Goal: Information Seeking & Learning: Learn about a topic

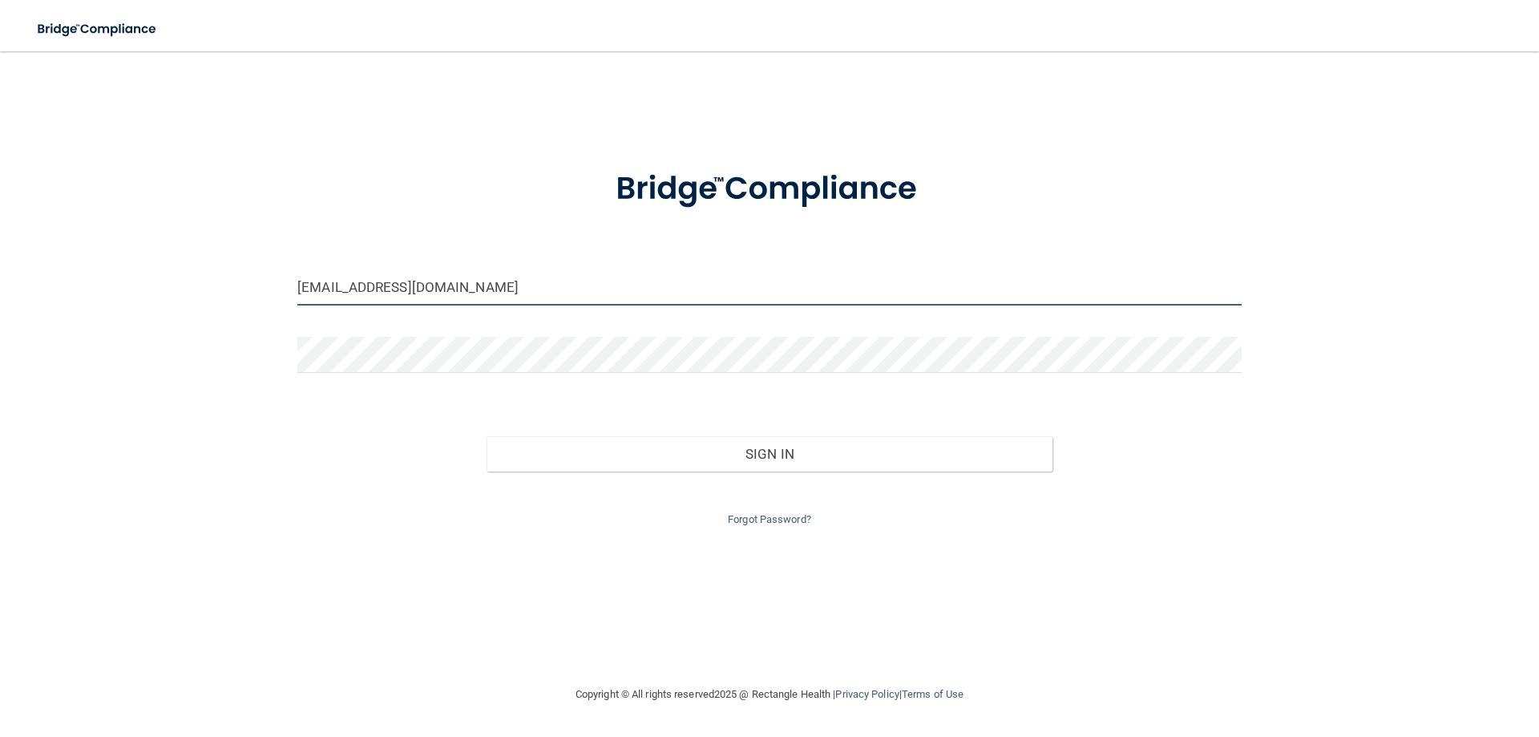
click at [600, 280] on input "acrowedental@gmail.com" at bounding box center [769, 287] width 944 height 36
type input "[EMAIL_ADDRESS][DOMAIN_NAME]"
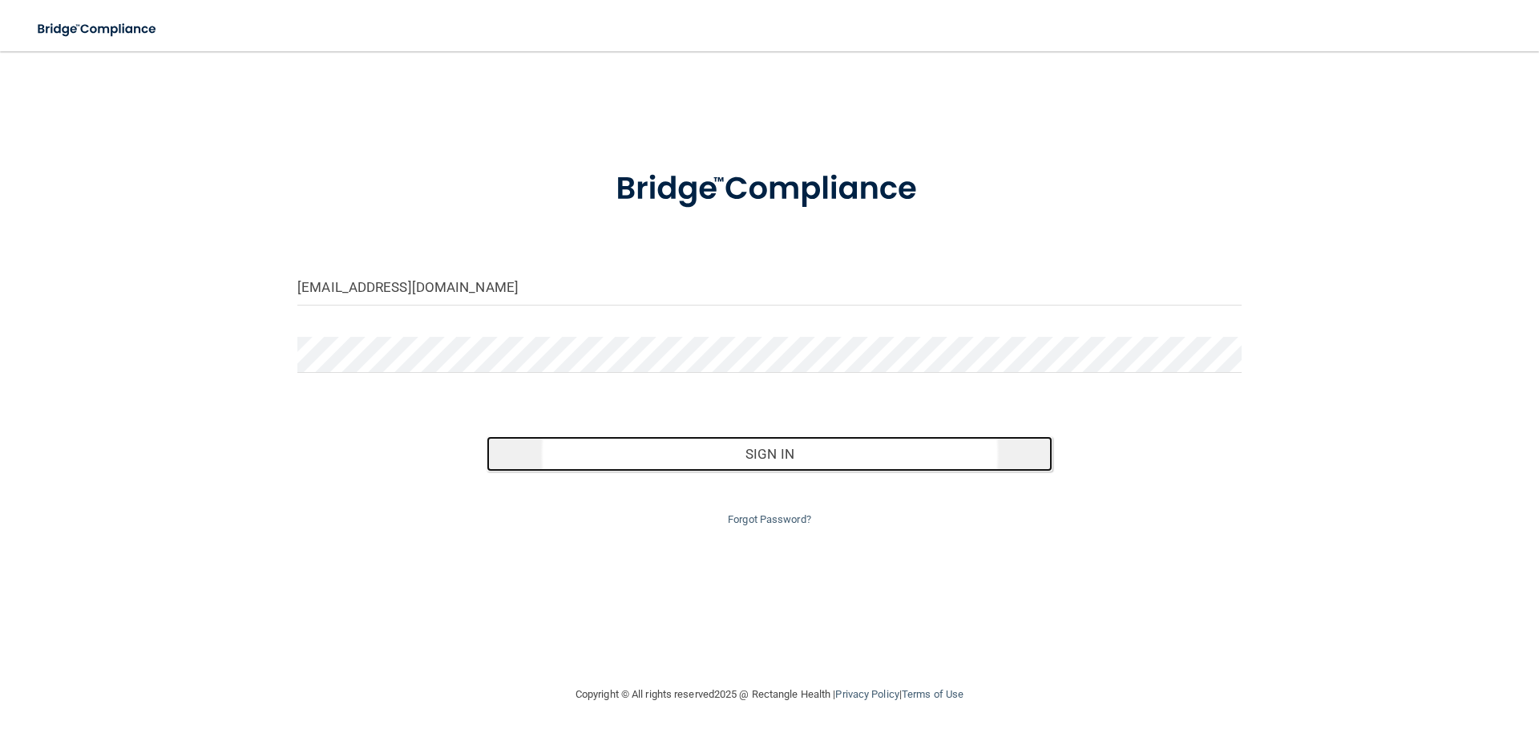
click at [775, 458] on button "Sign In" at bounding box center [770, 453] width 567 height 35
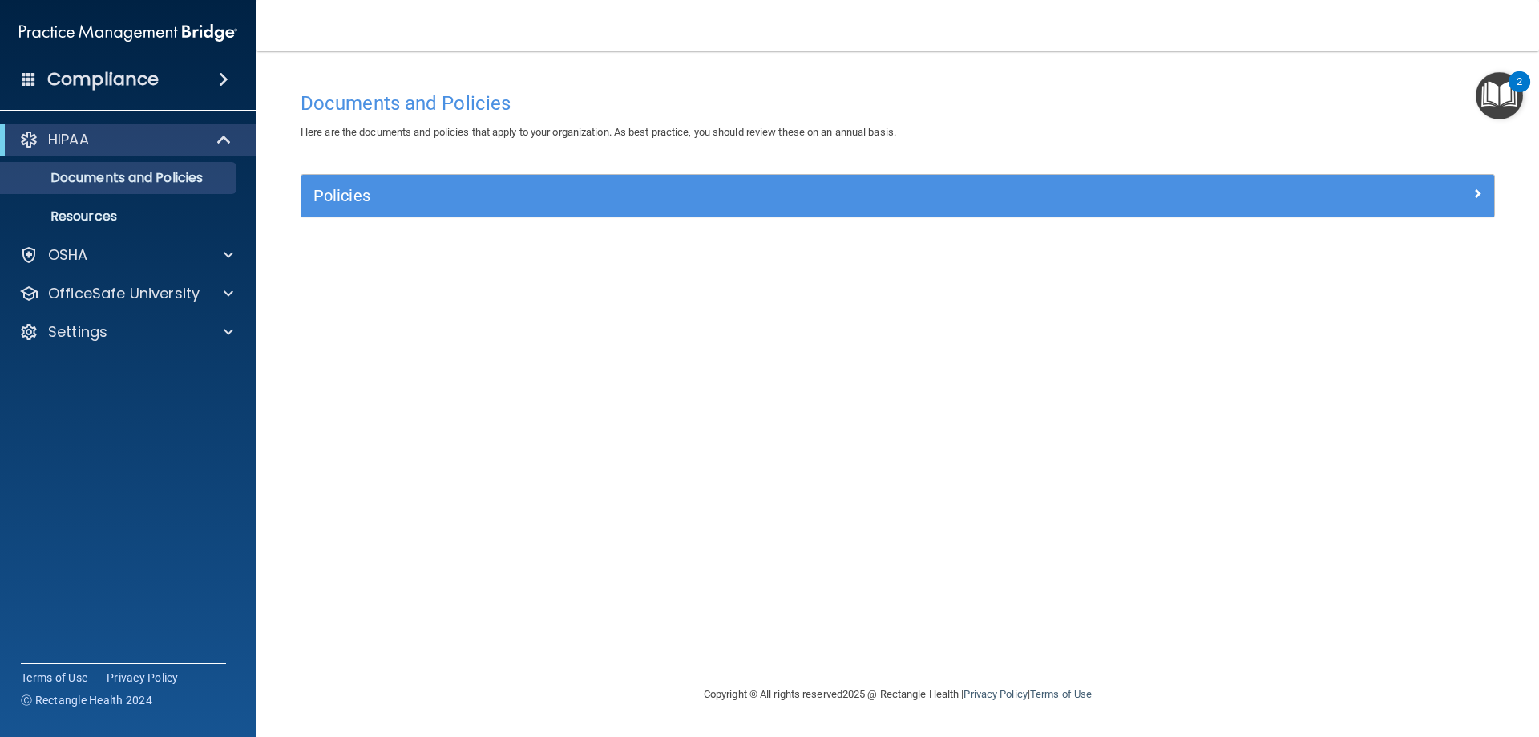
click at [1510, 95] on img "Open Resource Center, 2 new notifications" at bounding box center [1499, 95] width 47 height 47
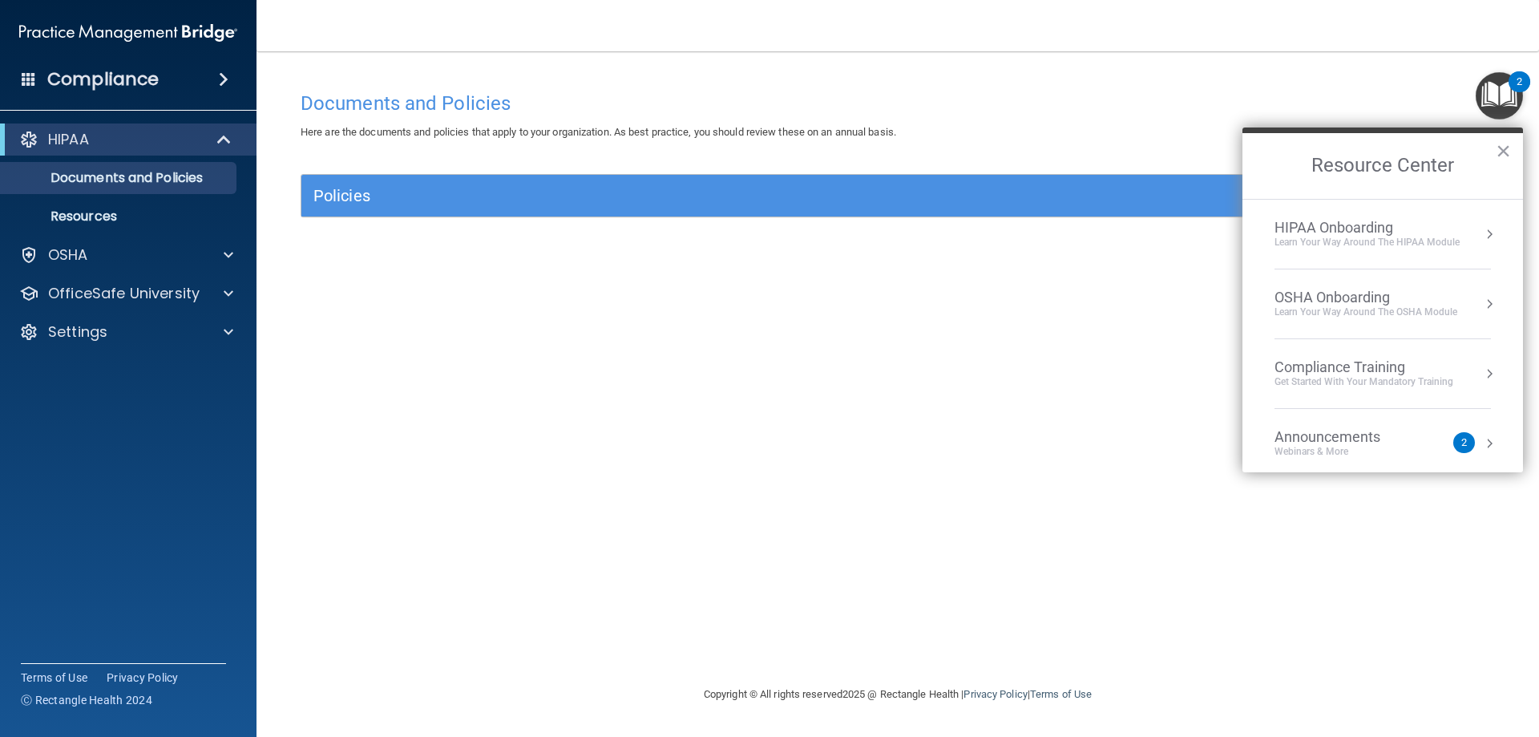
click at [1367, 370] on div "Compliance Training" at bounding box center [1364, 367] width 179 height 18
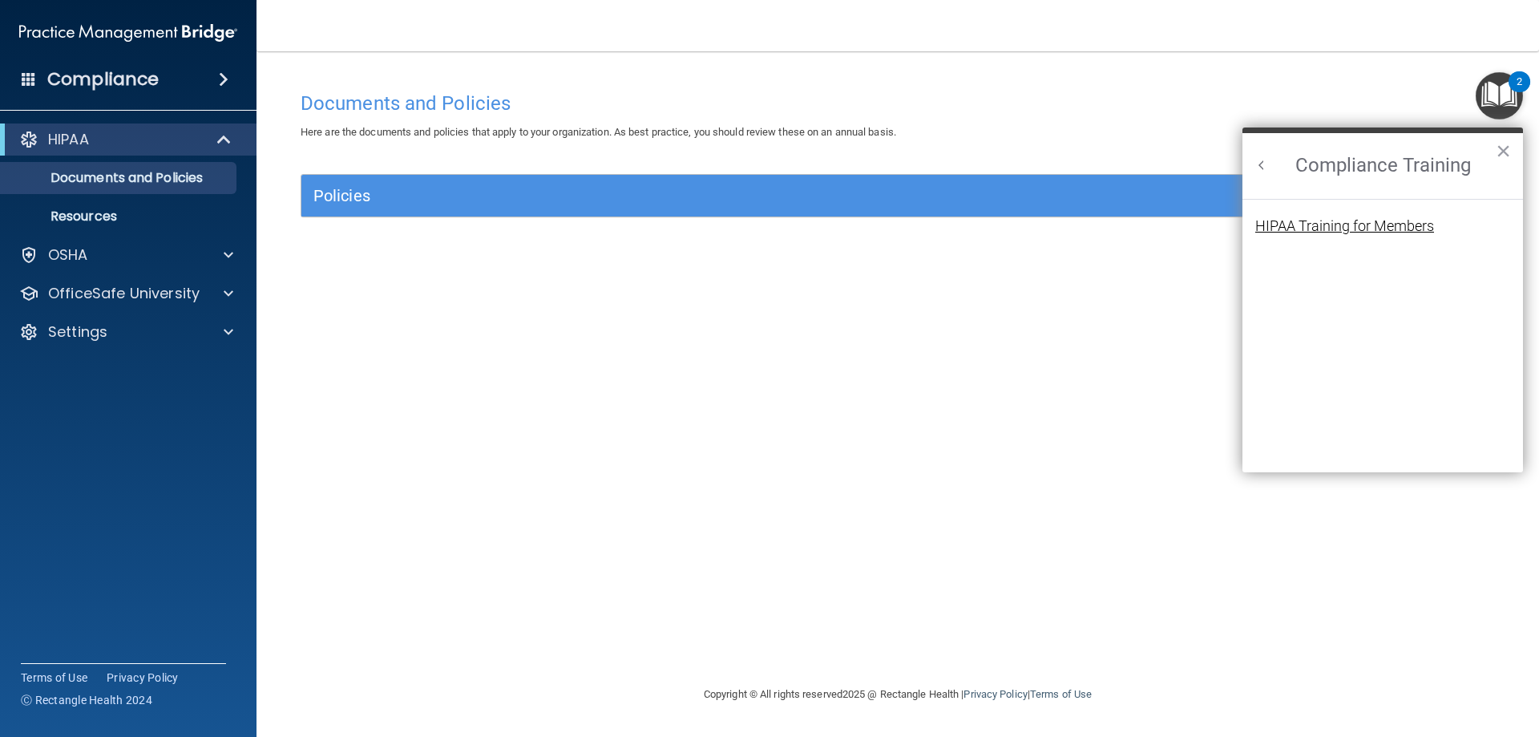
click at [1289, 223] on div "HIPAA Training for Members" at bounding box center [1344, 226] width 179 height 14
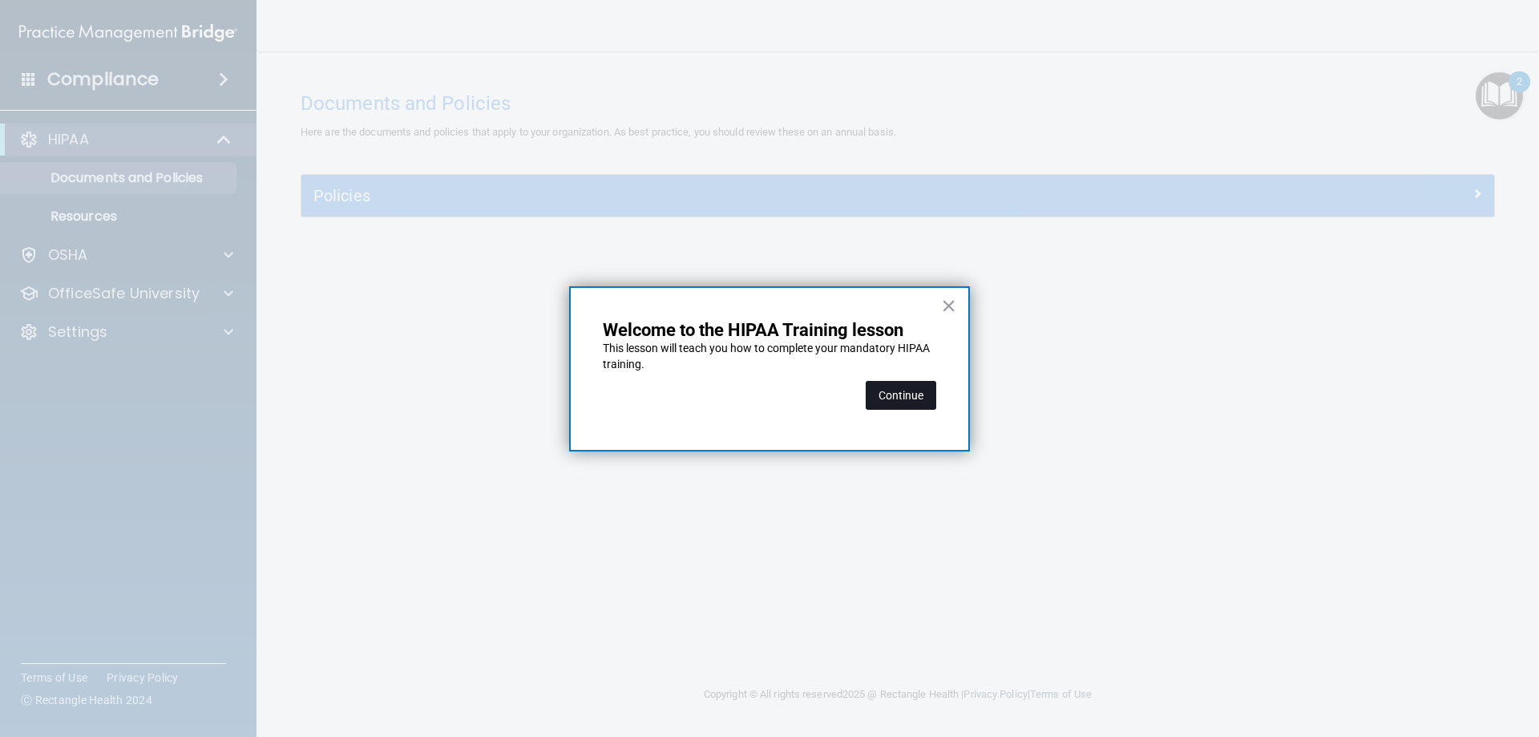
click at [906, 392] on button "Continue" at bounding box center [901, 395] width 71 height 29
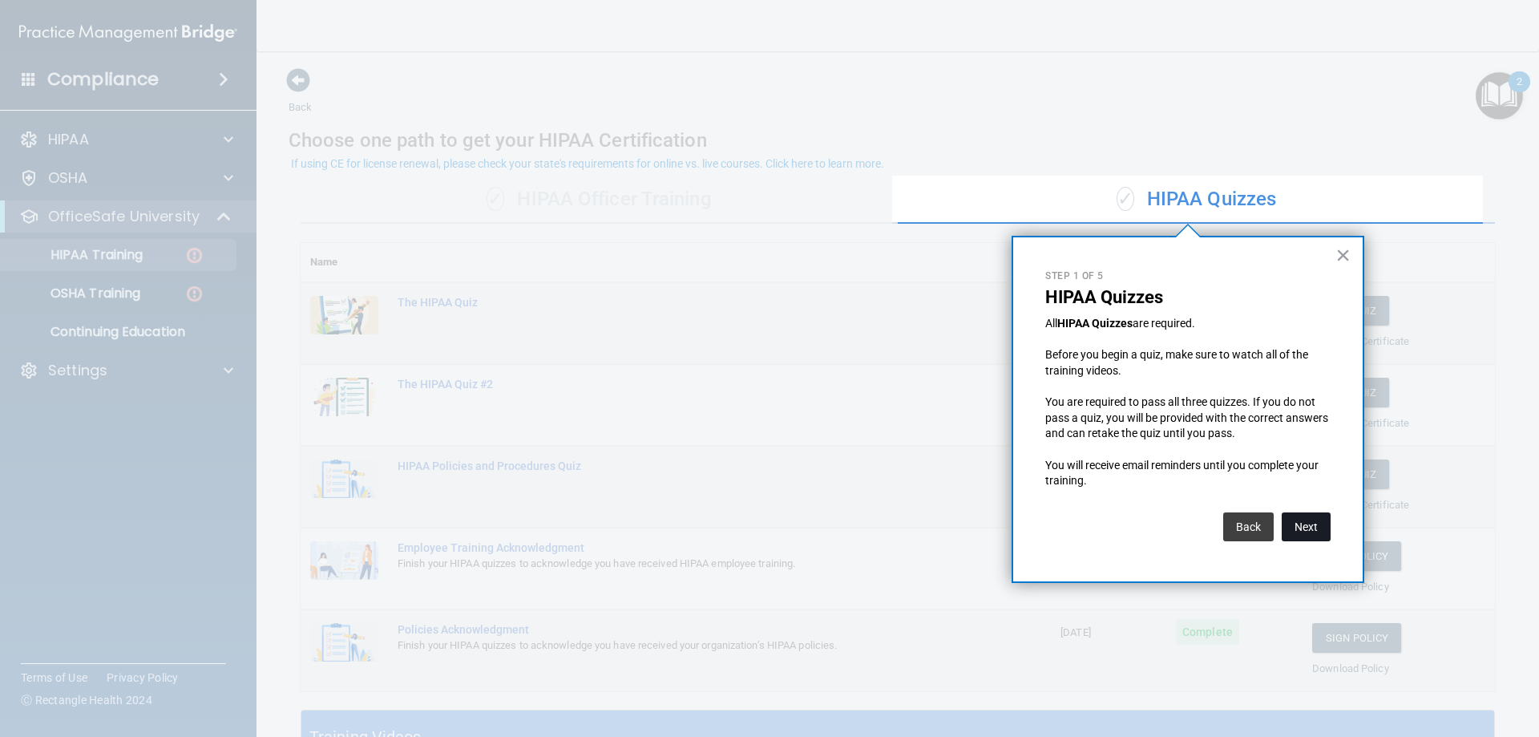
click at [1312, 531] on button "Next" at bounding box center [1306, 526] width 49 height 29
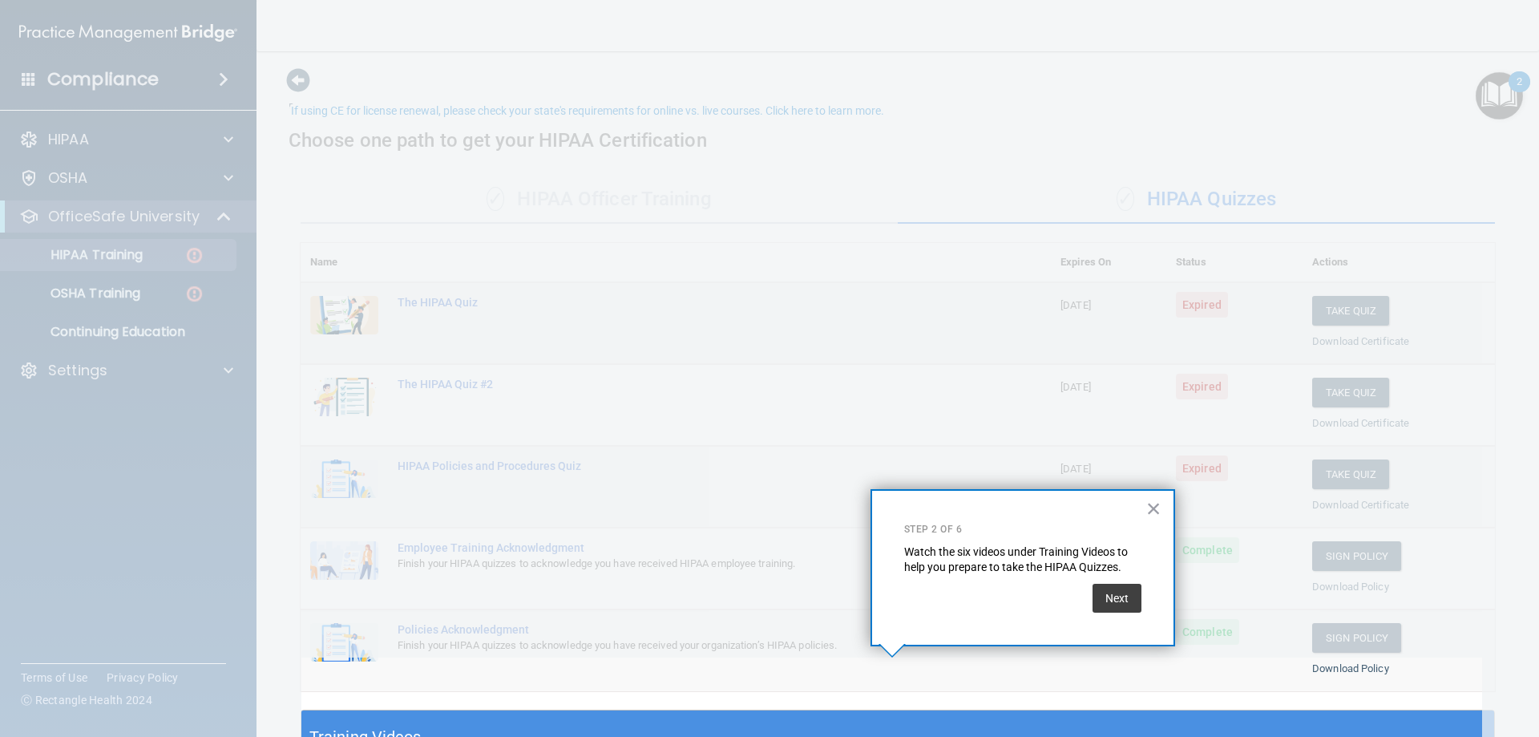
scroll to position [53, 0]
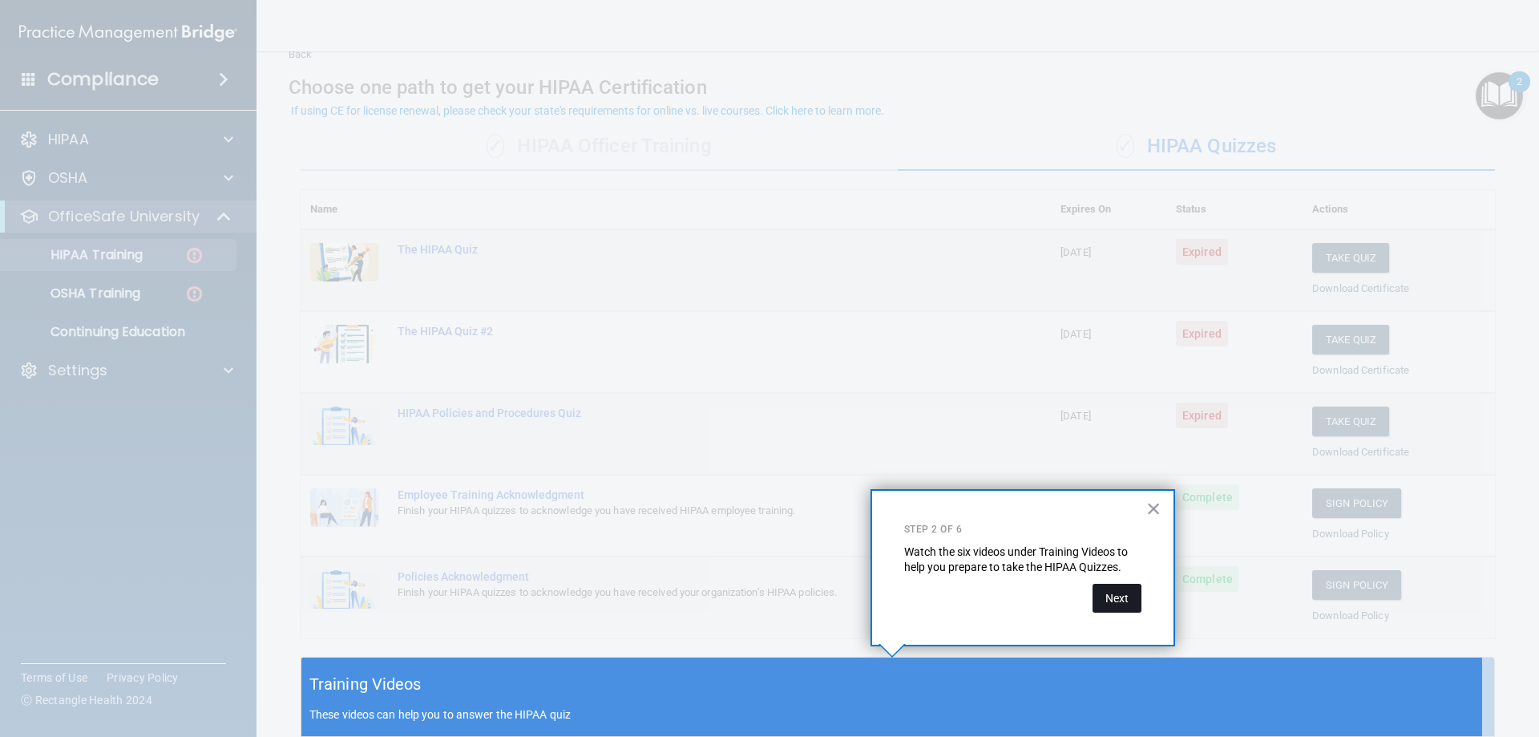
click at [1123, 598] on button "Next" at bounding box center [1117, 598] width 49 height 29
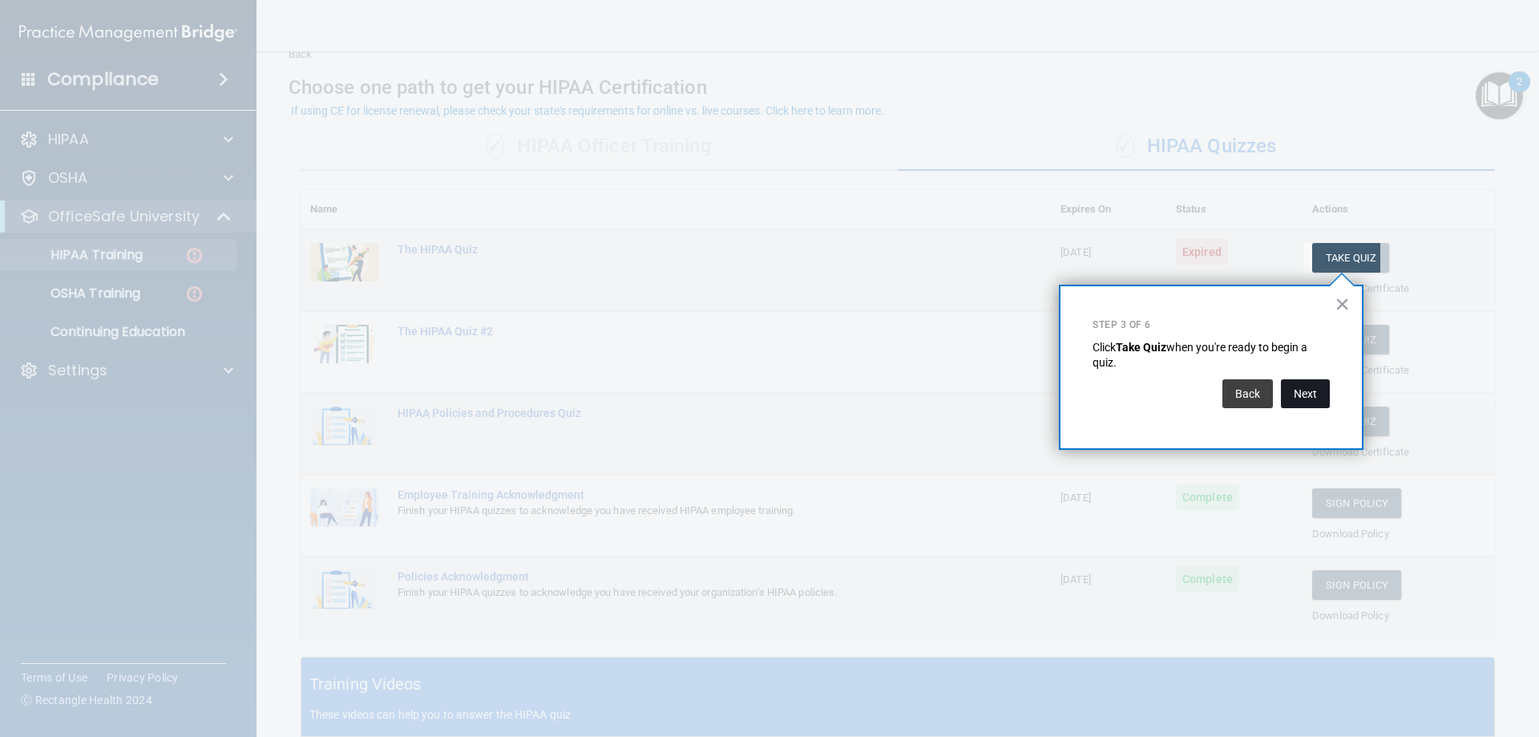
click at [1305, 395] on button "Next" at bounding box center [1305, 393] width 49 height 29
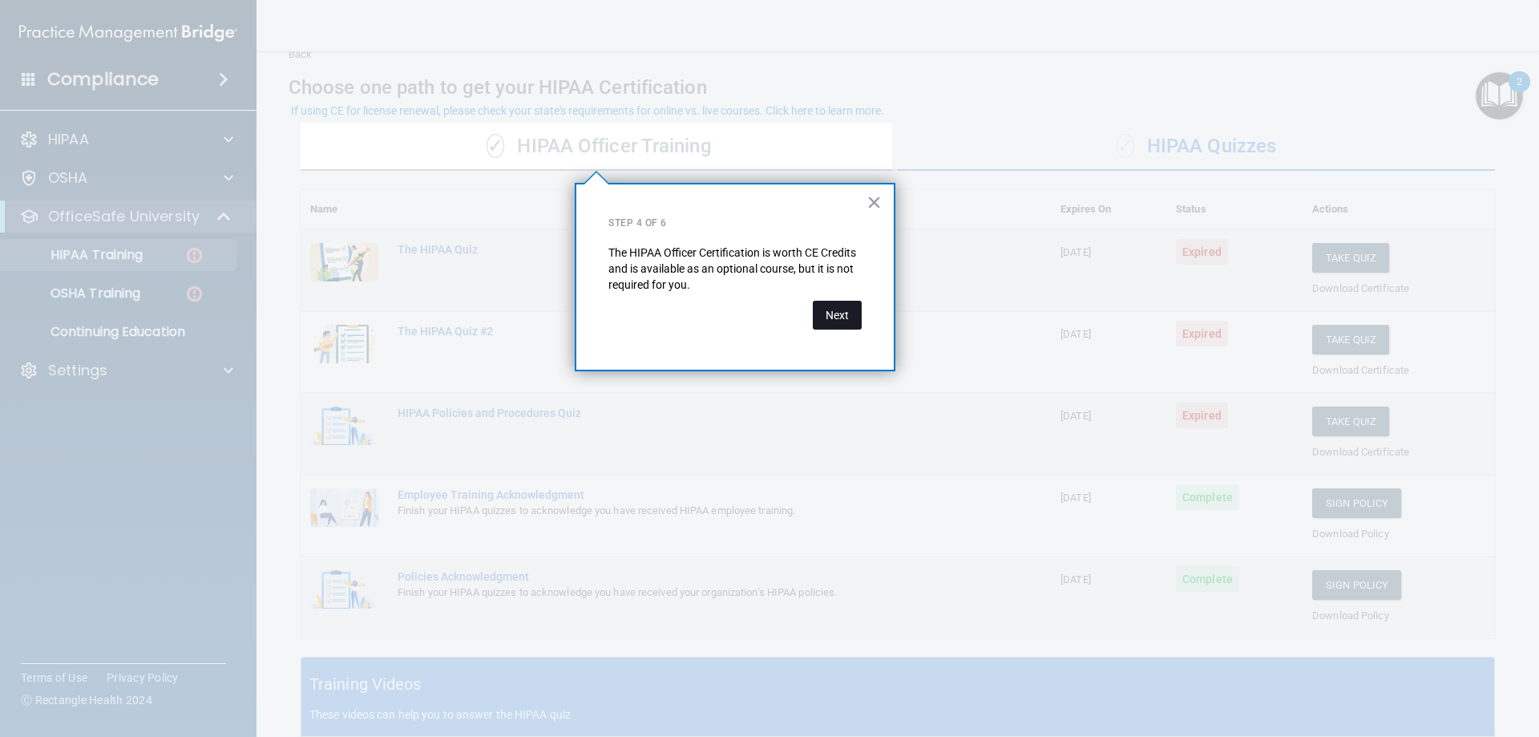
click at [840, 315] on button "Next" at bounding box center [837, 315] width 49 height 29
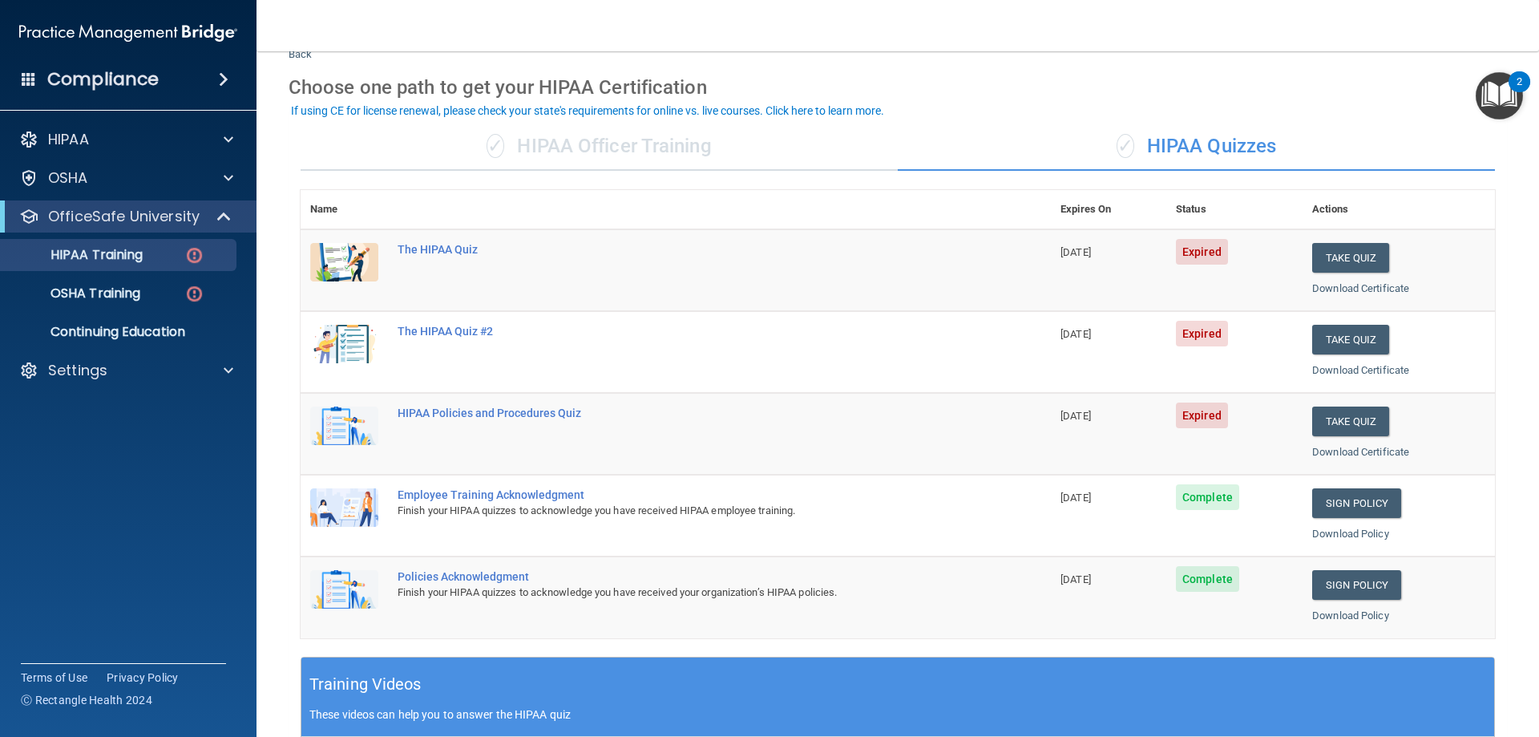
click at [1501, 102] on img "Open Resource Center, 2 new notifications" at bounding box center [1499, 95] width 47 height 47
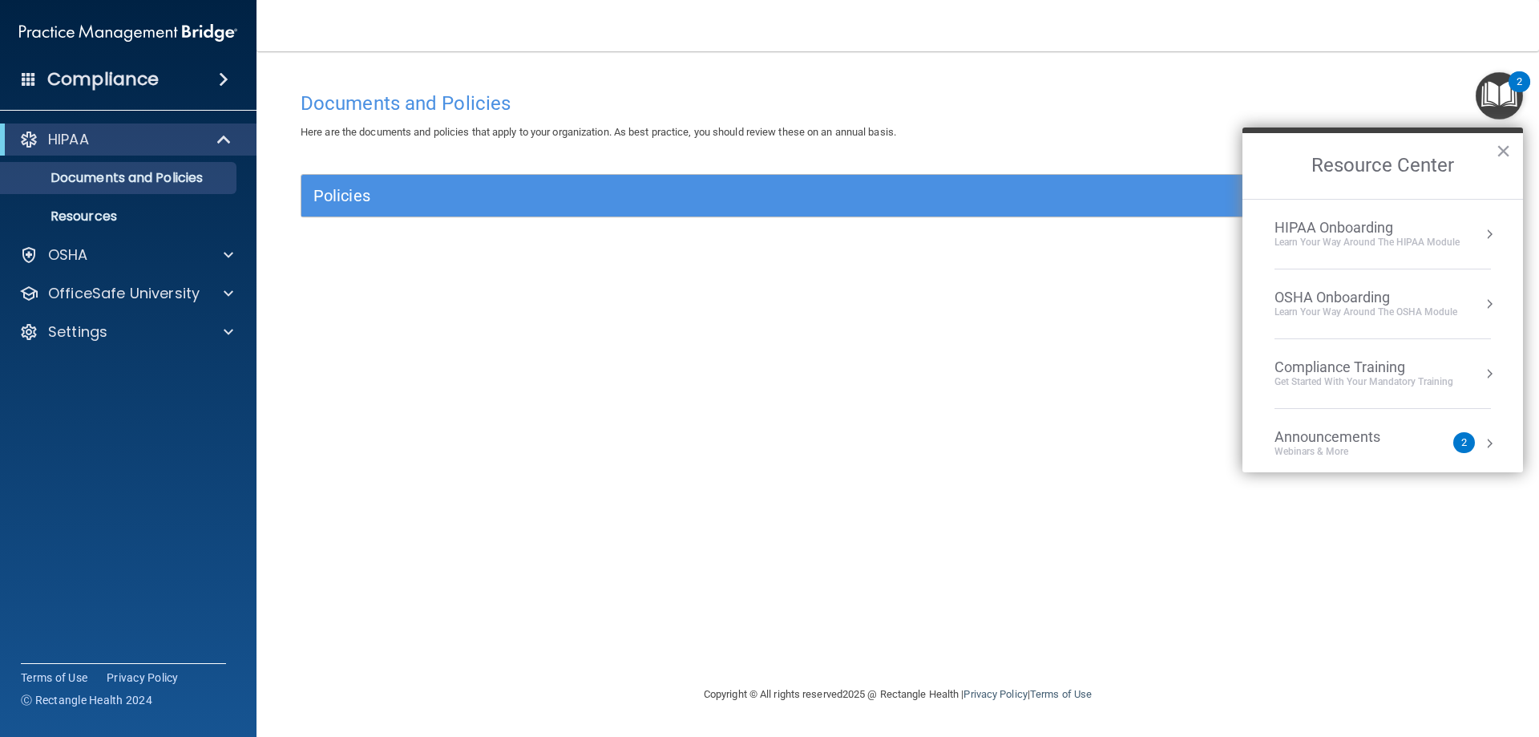
click at [1513, 95] on img "Open Resource Center, 2 new notifications" at bounding box center [1499, 95] width 47 height 47
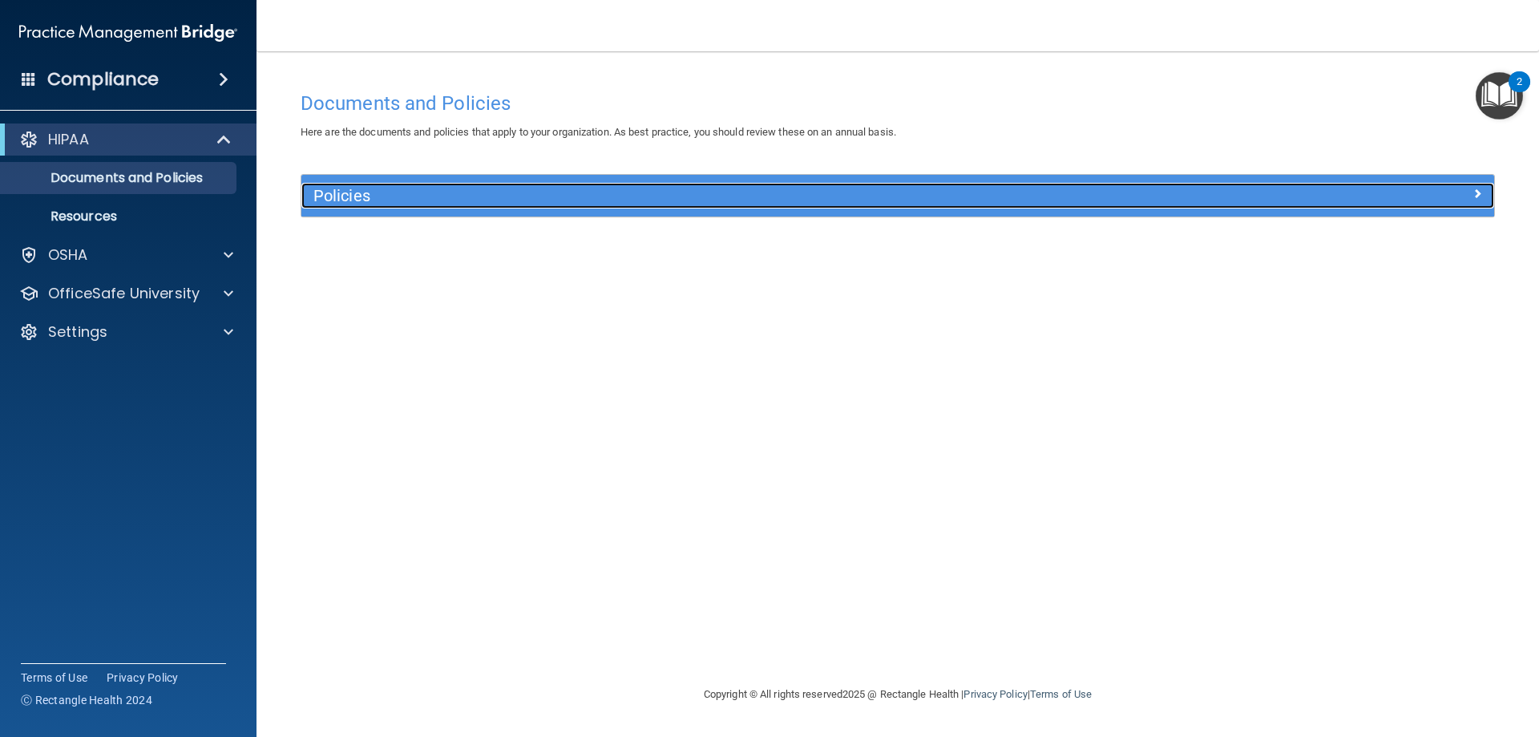
click at [1473, 201] on span at bounding box center [1478, 193] width 10 height 19
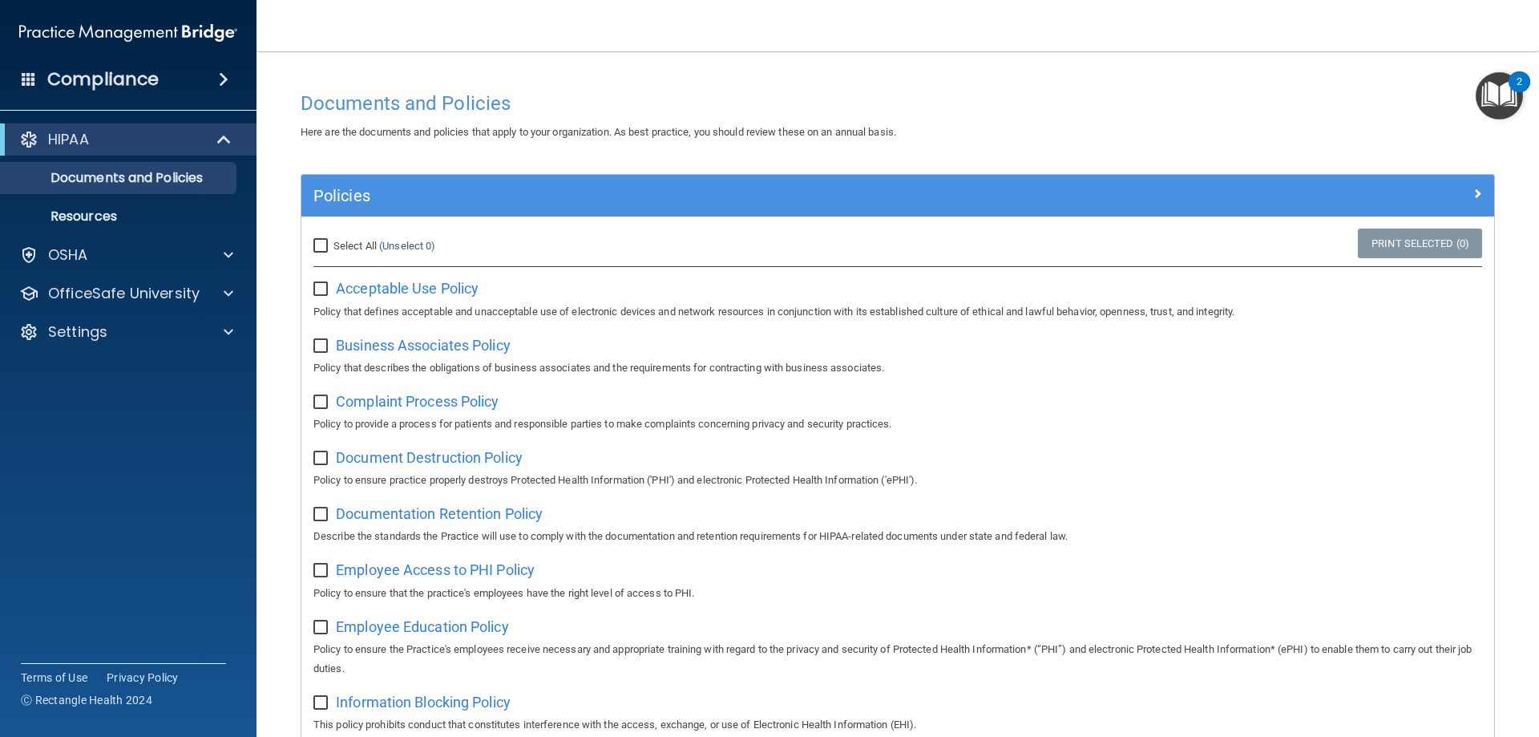
click at [111, 127] on div "HIPAA" at bounding box center [128, 139] width 257 height 32
click at [151, 77] on h4 "Compliance" at bounding box center [102, 79] width 111 height 22
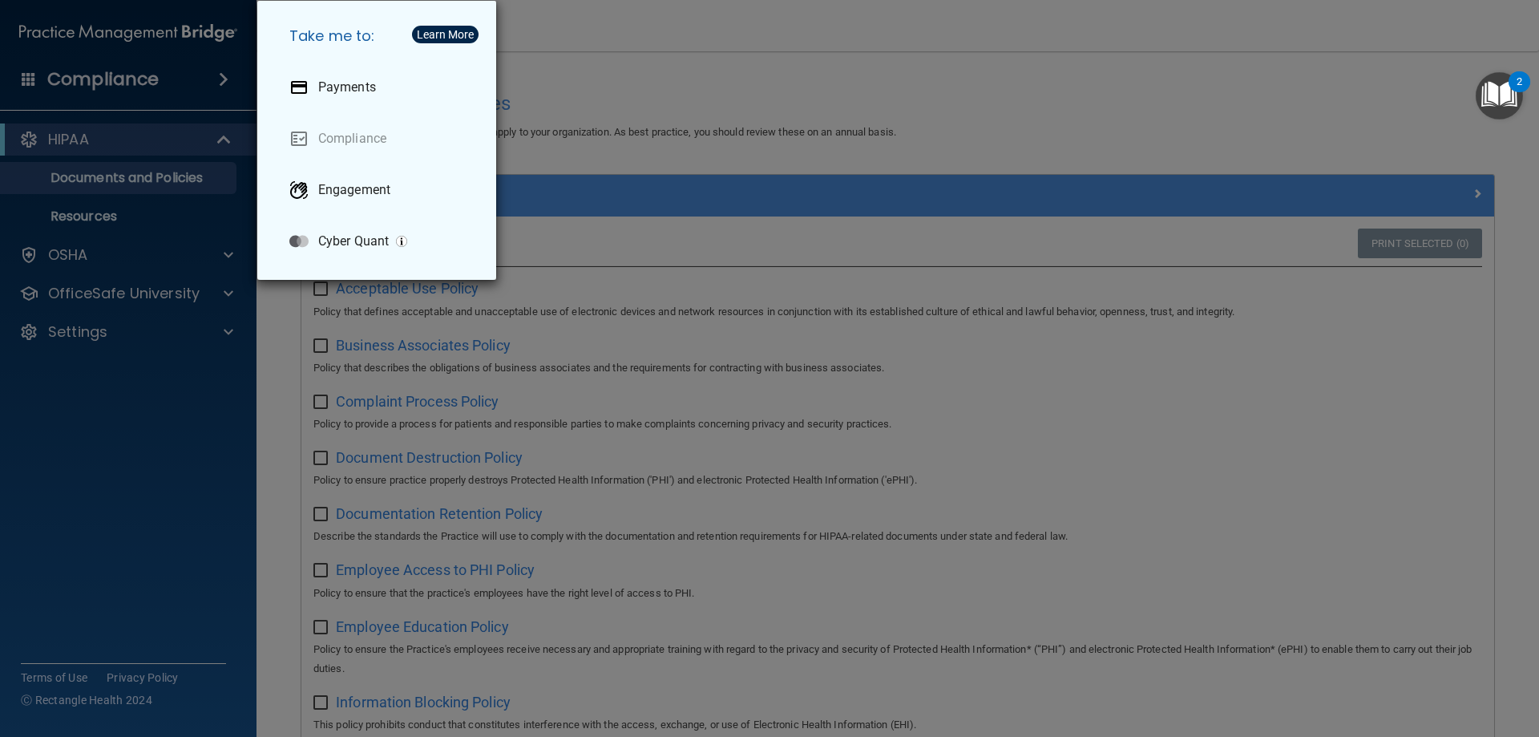
click at [152, 540] on div "Take me to: Payments Compliance Engagement Cyber Quant" at bounding box center [769, 368] width 1539 height 737
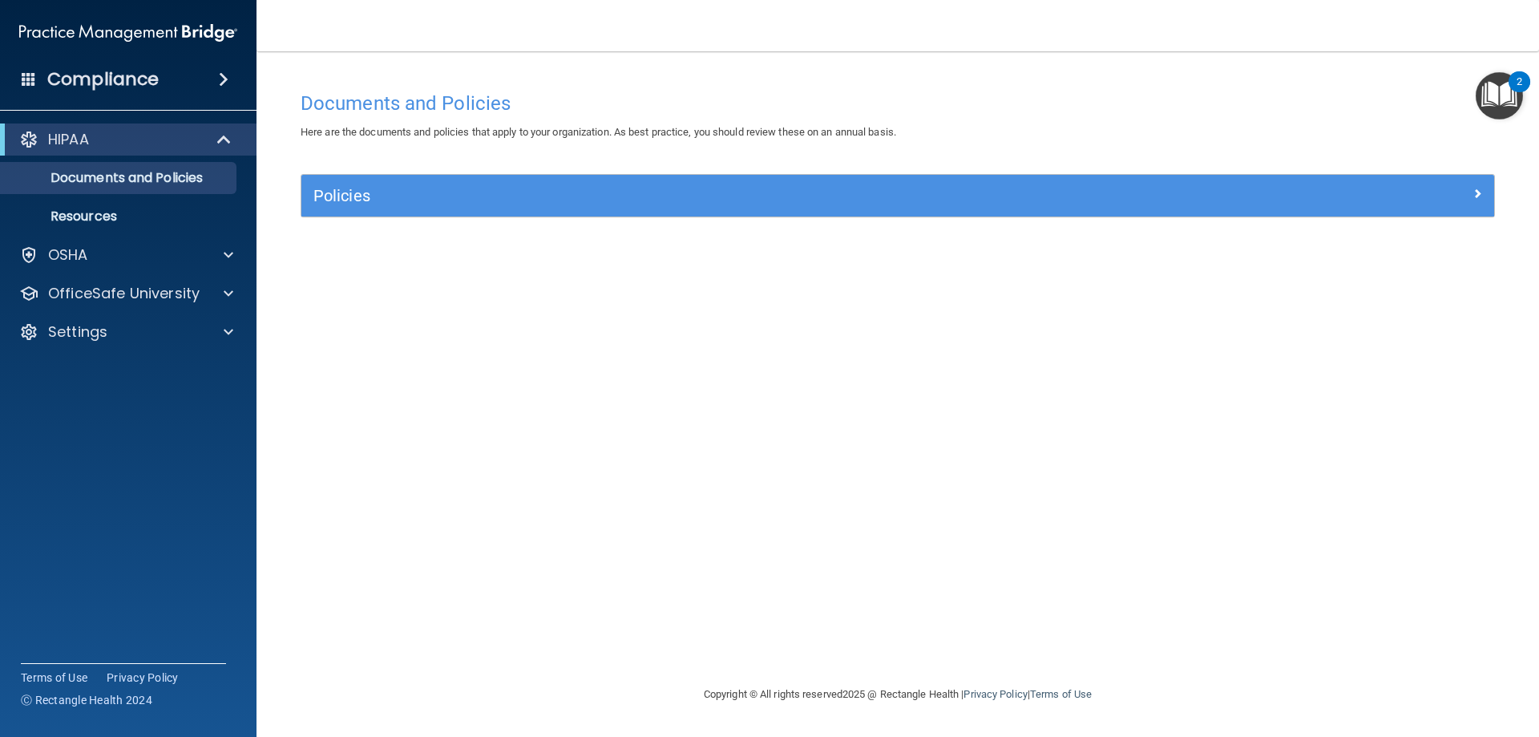
click at [125, 68] on h4 "Compliance" at bounding box center [102, 79] width 111 height 22
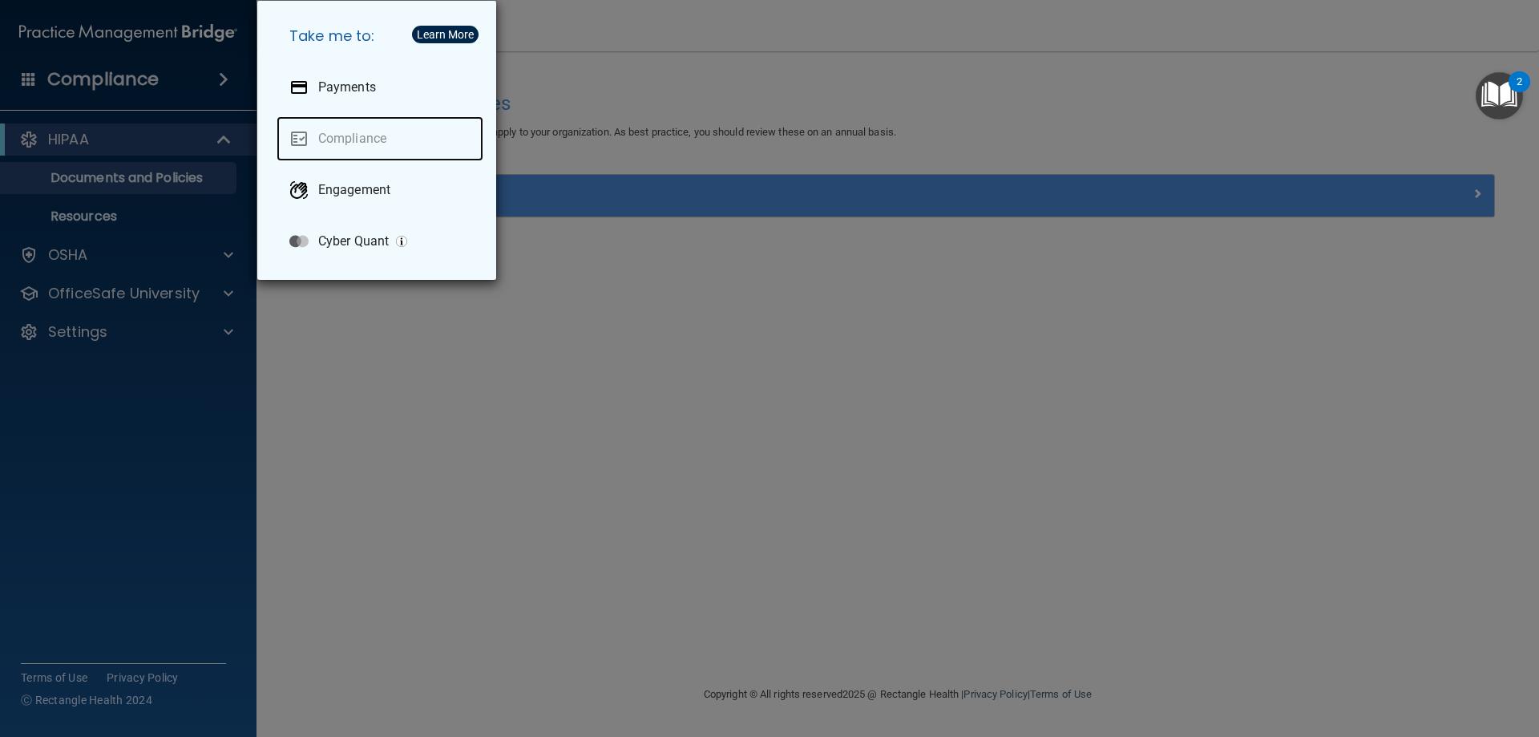
click at [309, 140] on link "Compliance" at bounding box center [380, 138] width 207 height 45
click at [329, 136] on link "Compliance" at bounding box center [380, 138] width 207 height 45
click at [355, 137] on link "Compliance" at bounding box center [380, 138] width 207 height 45
click at [375, 432] on div "Take me to: Payments Compliance Engagement Cyber Quant" at bounding box center [769, 368] width 1539 height 737
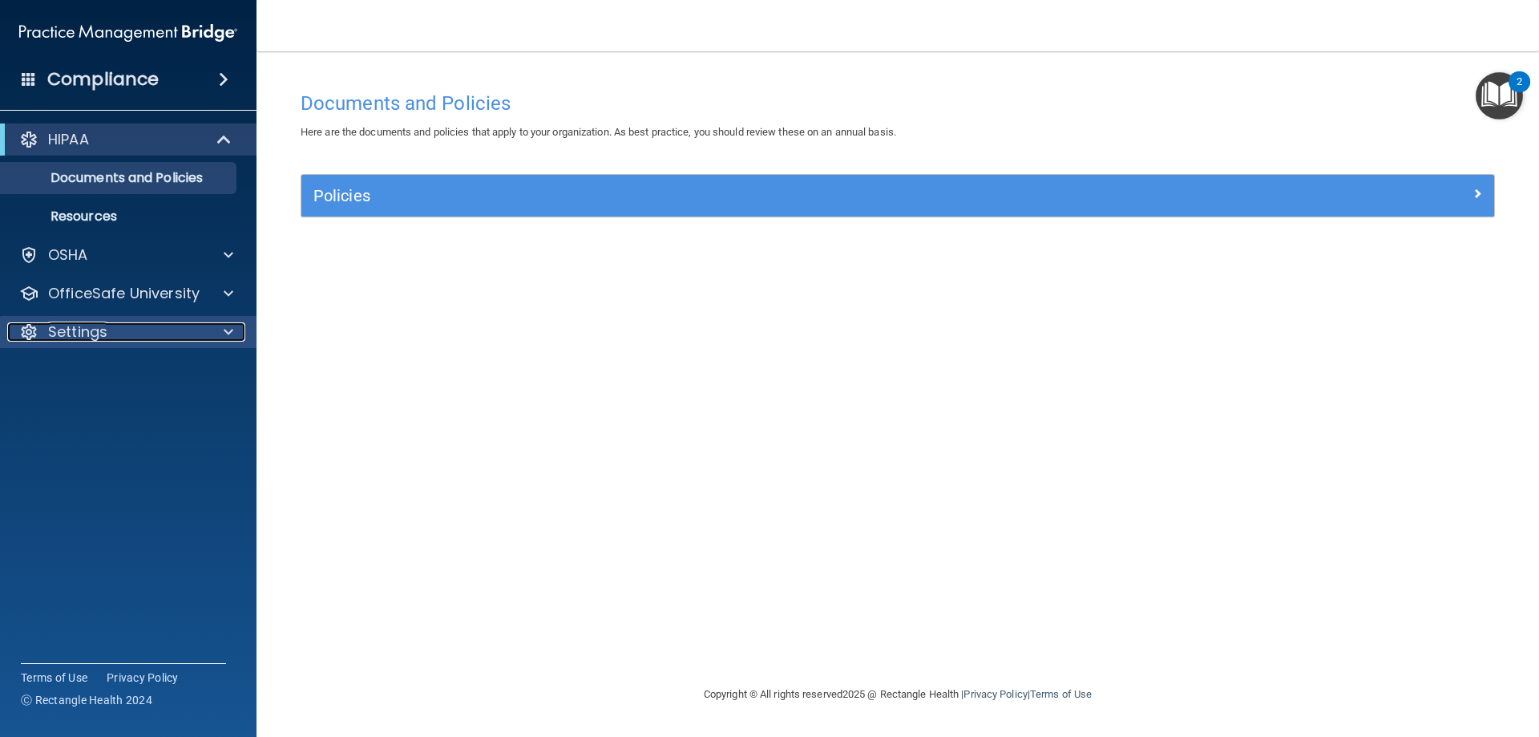
click at [108, 332] on div "Settings" at bounding box center [106, 331] width 199 height 19
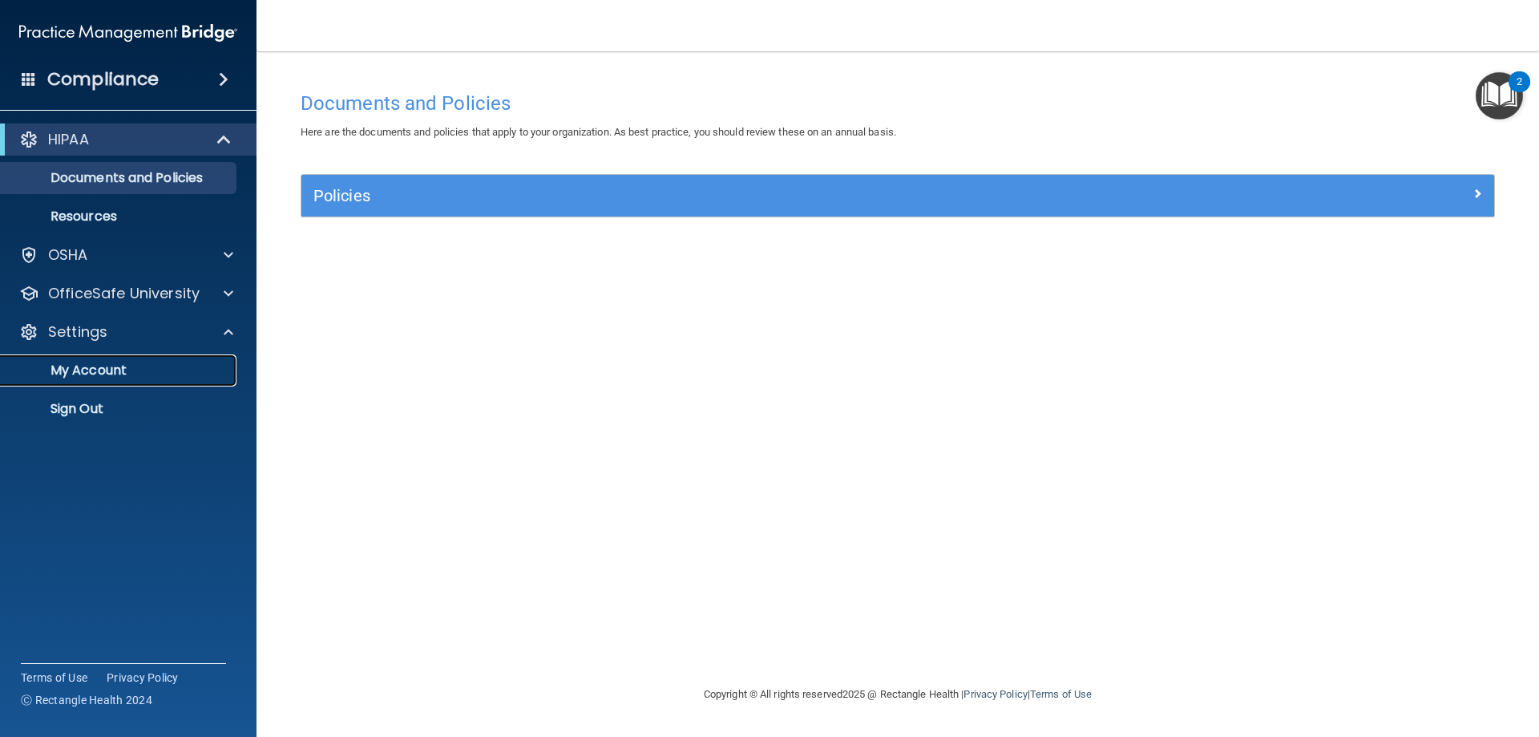
click at [107, 366] on p "My Account" at bounding box center [119, 370] width 219 height 16
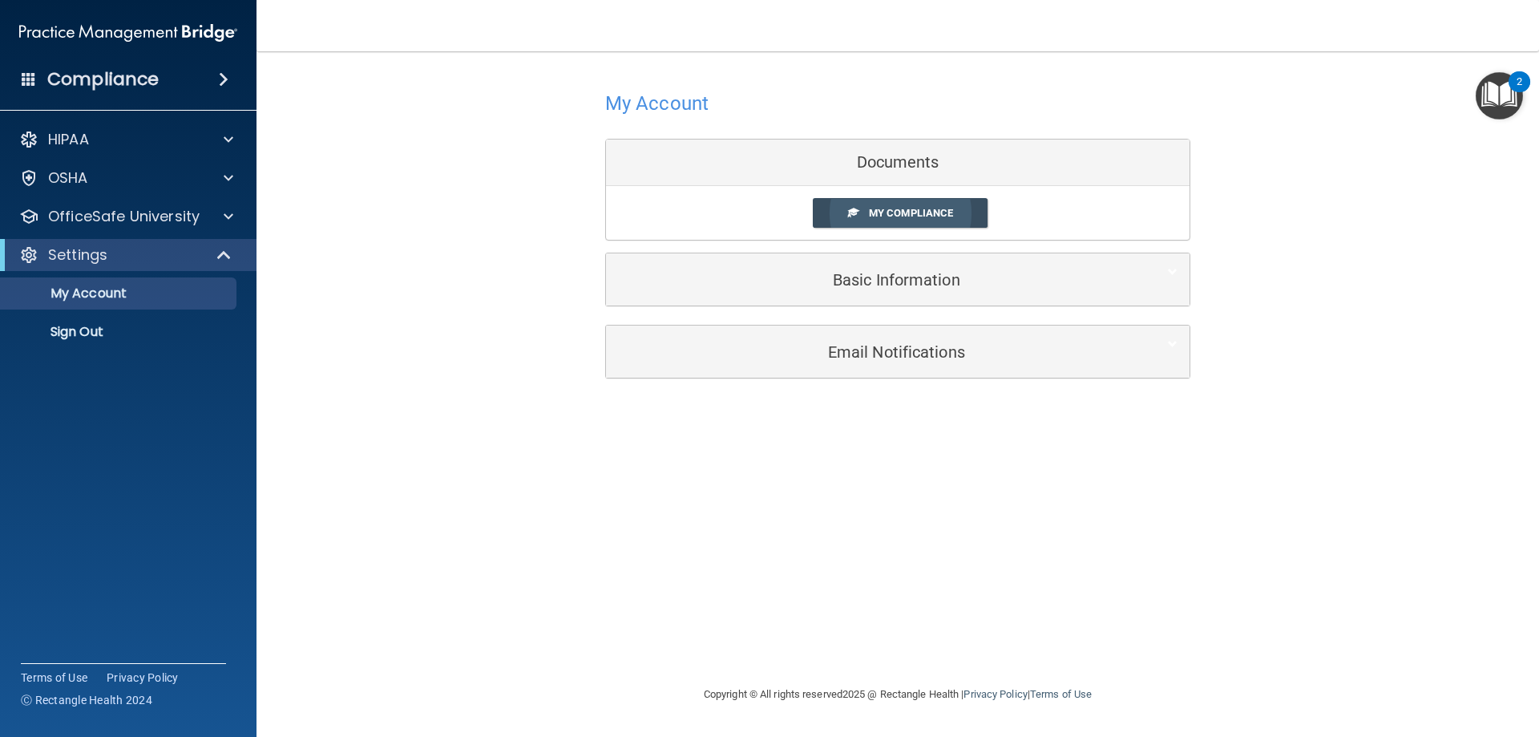
click at [897, 211] on span "My Compliance" at bounding box center [911, 213] width 84 height 12
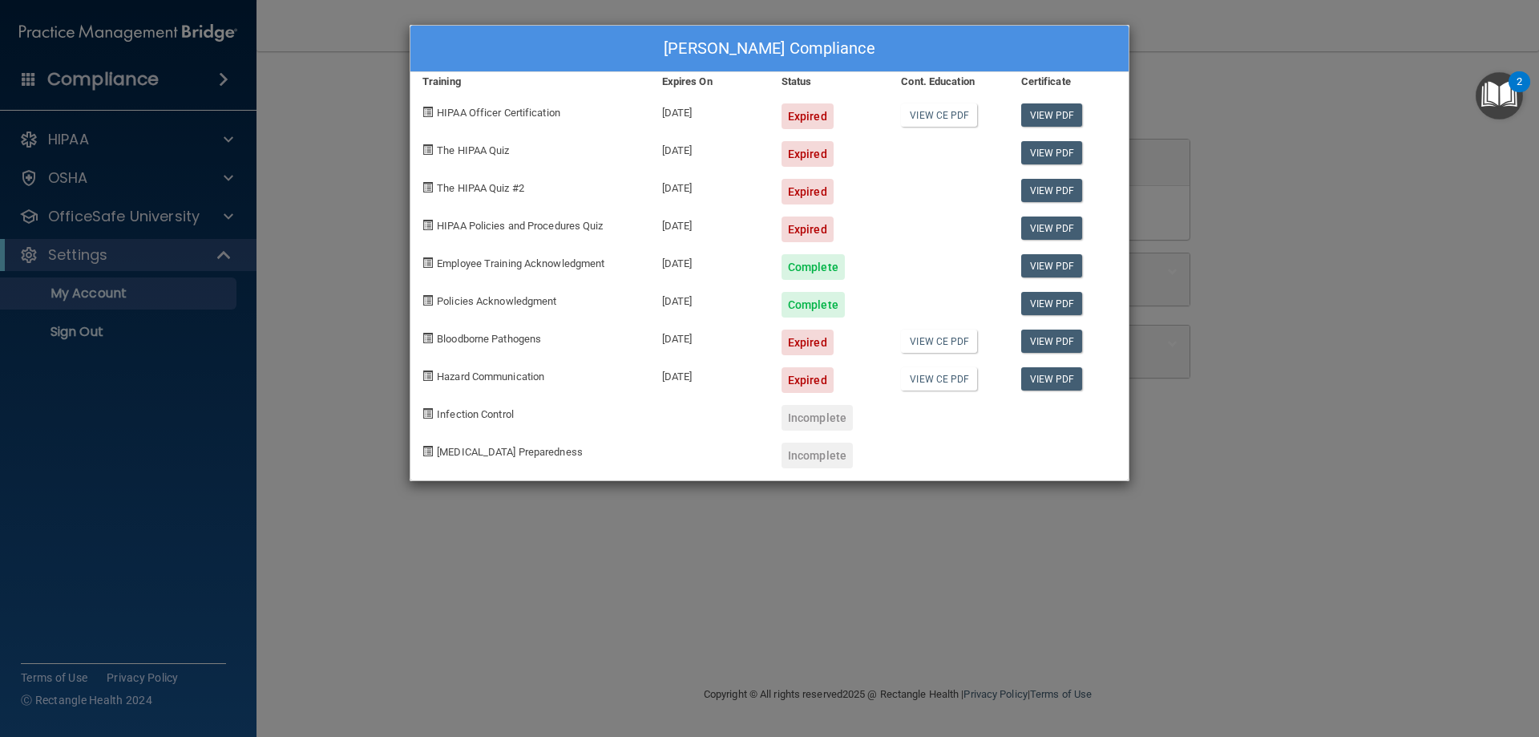
click at [503, 637] on div "Lilia Williams's Compliance Training Expires On Status Cont. Education Certific…" at bounding box center [769, 368] width 1539 height 737
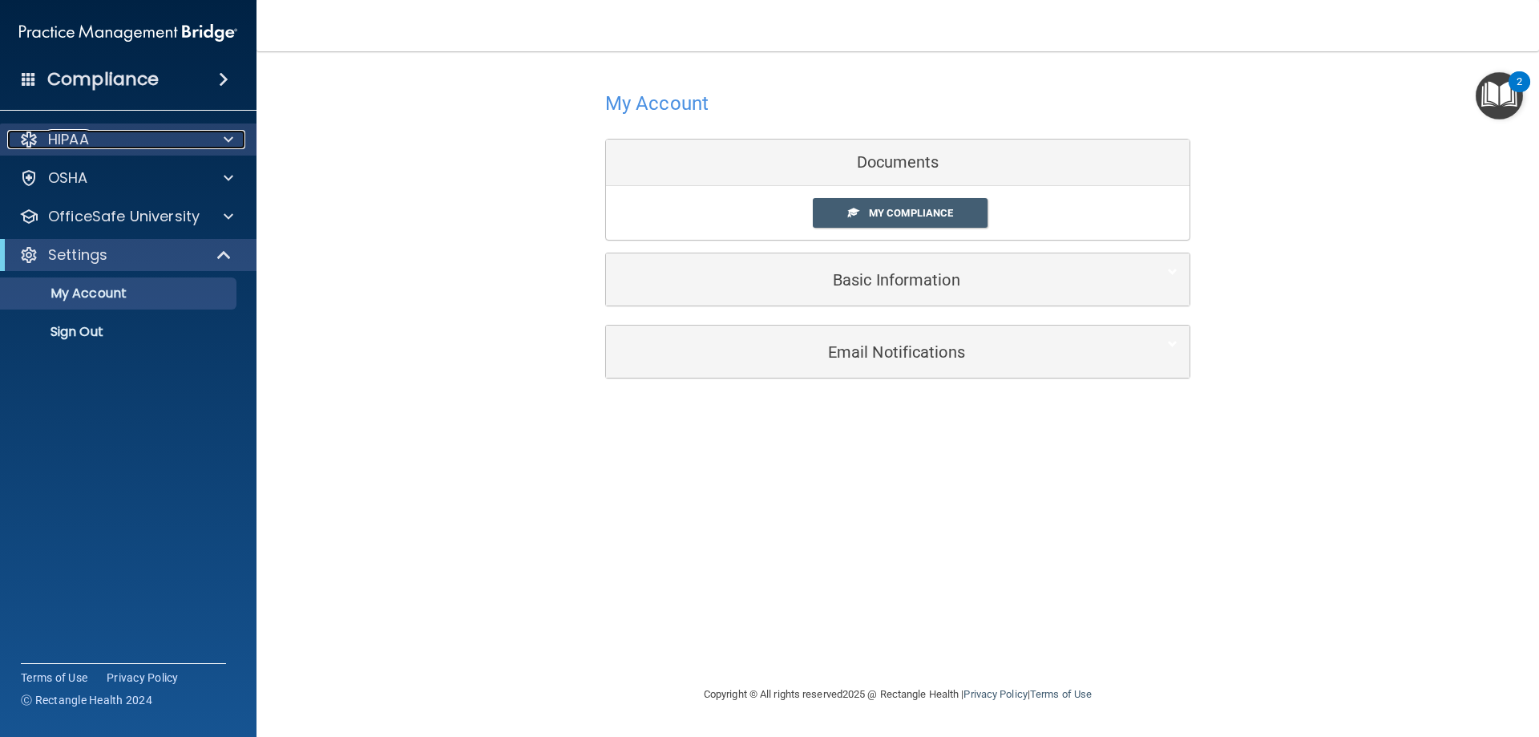
click at [139, 135] on div "HIPAA" at bounding box center [106, 139] width 199 height 19
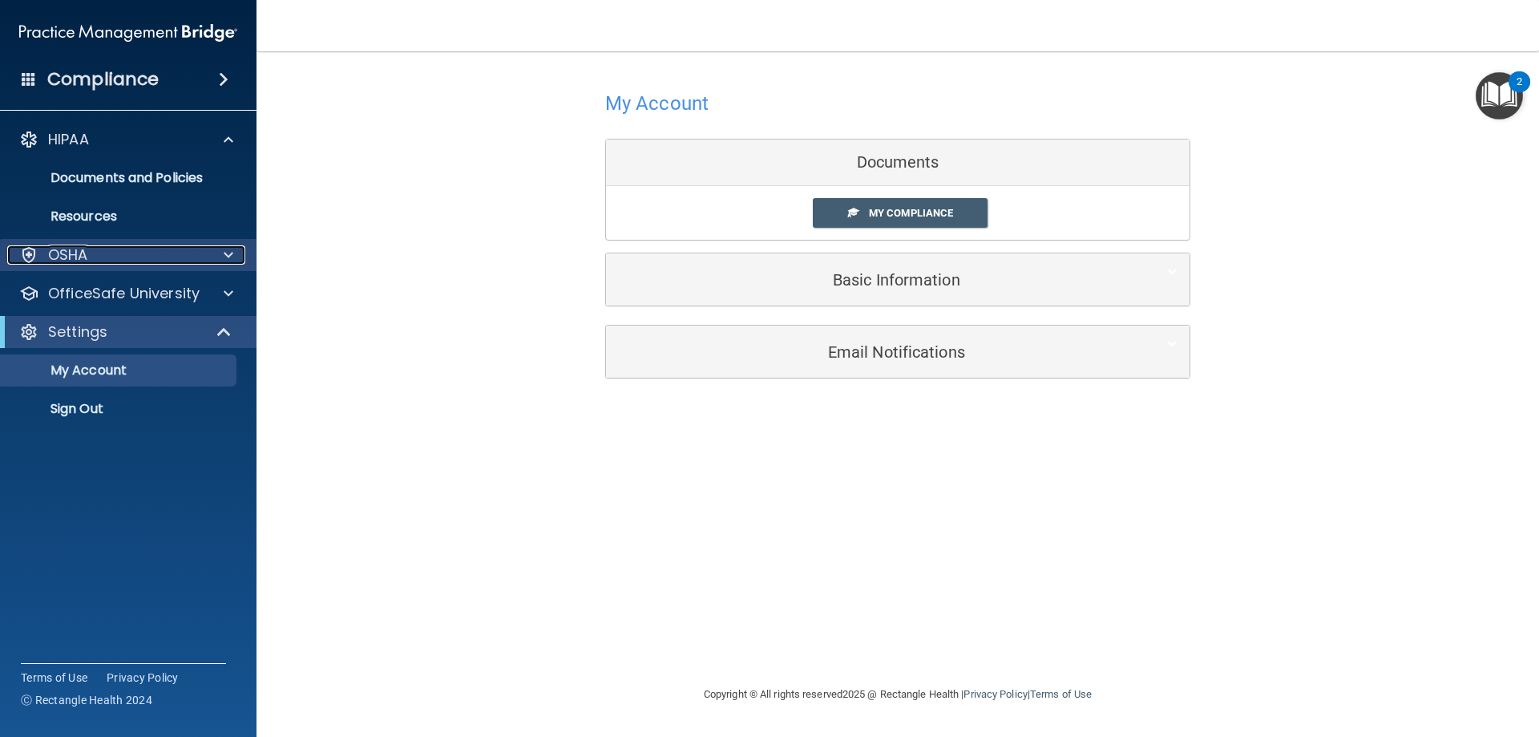
click at [123, 246] on div "OSHA" at bounding box center [106, 254] width 199 height 19
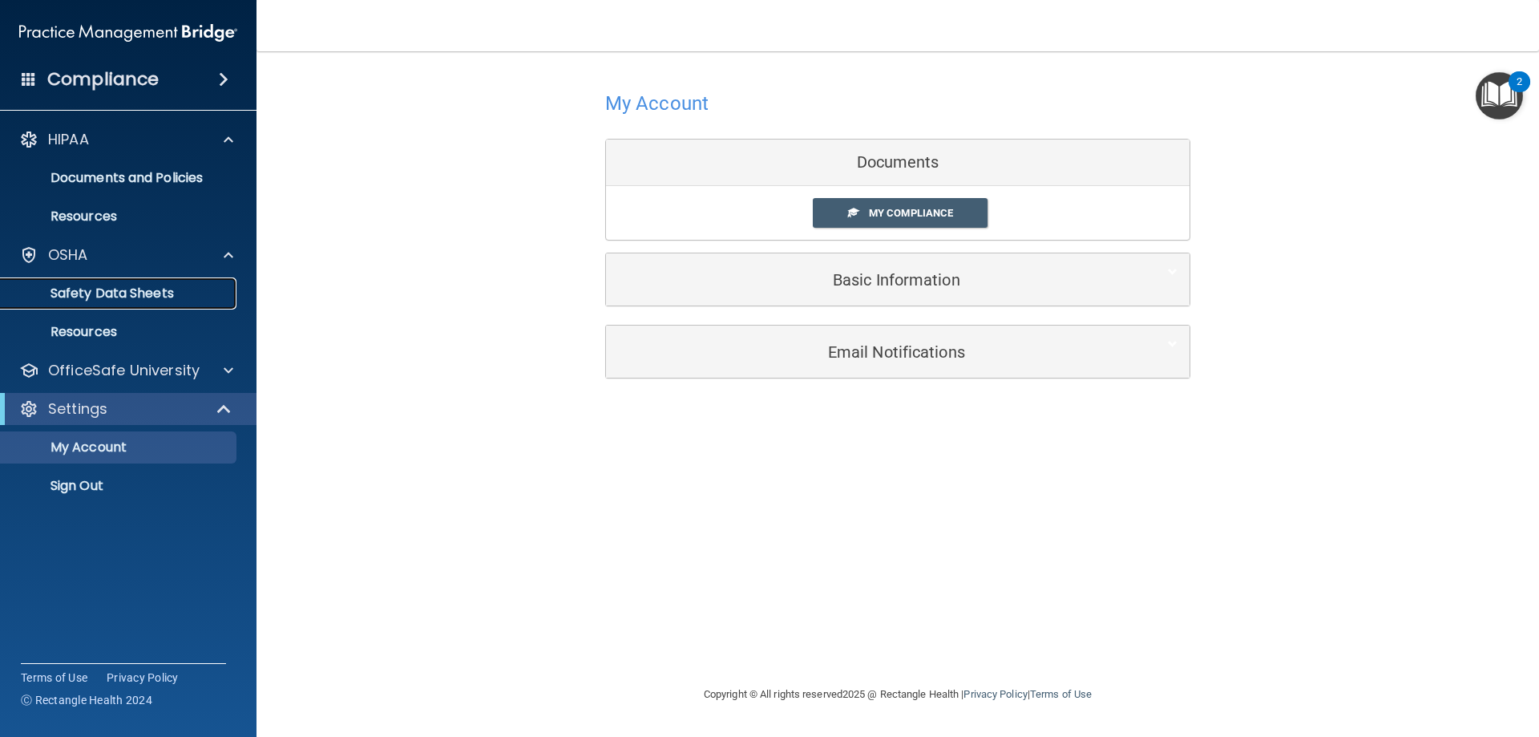
click at [171, 287] on p "Safety Data Sheets" at bounding box center [119, 293] width 219 height 16
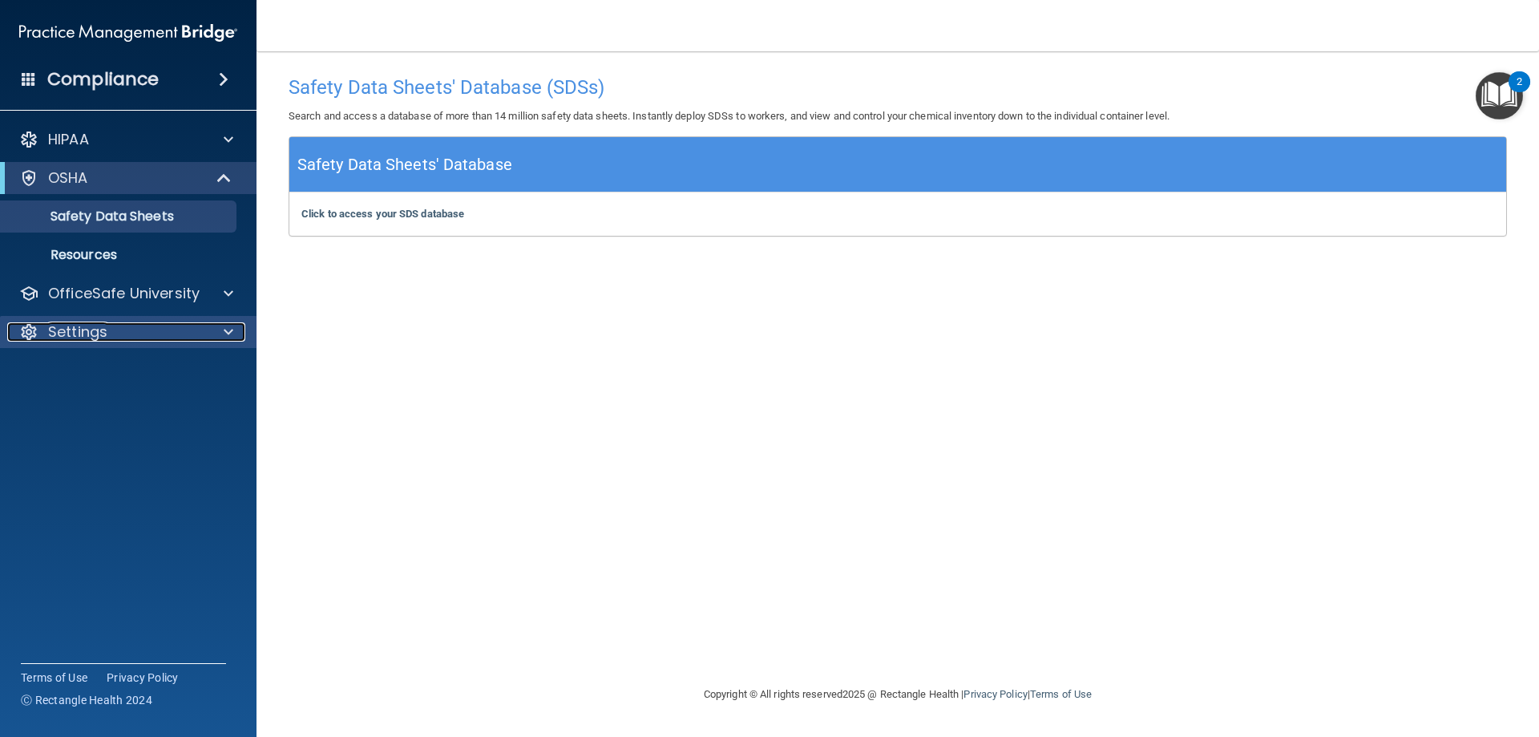
click at [87, 328] on p "Settings" at bounding box center [77, 331] width 59 height 19
click at [144, 323] on div "Settings" at bounding box center [106, 331] width 199 height 19
click at [207, 293] on div at bounding box center [226, 293] width 40 height 19
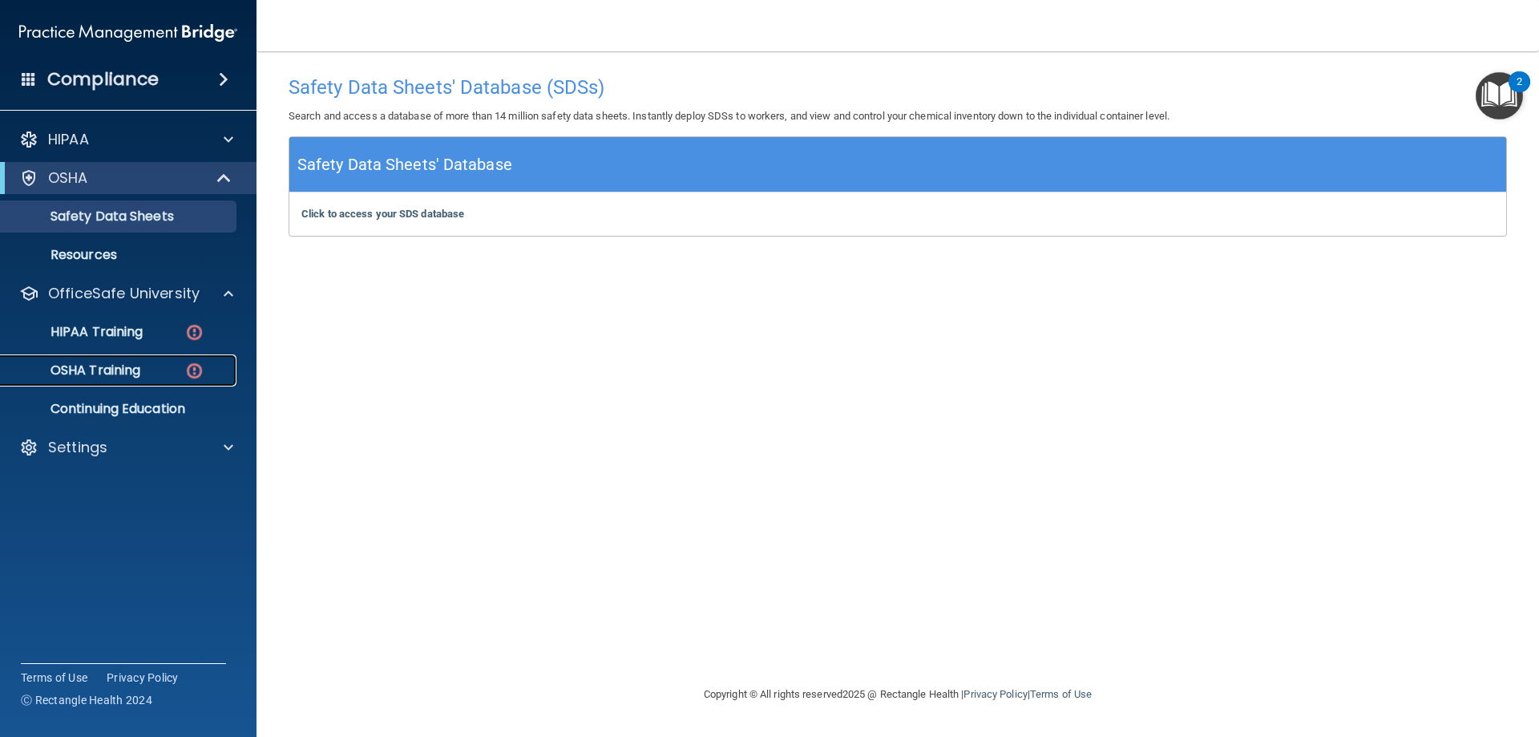
click at [126, 367] on p "OSHA Training" at bounding box center [75, 370] width 130 height 16
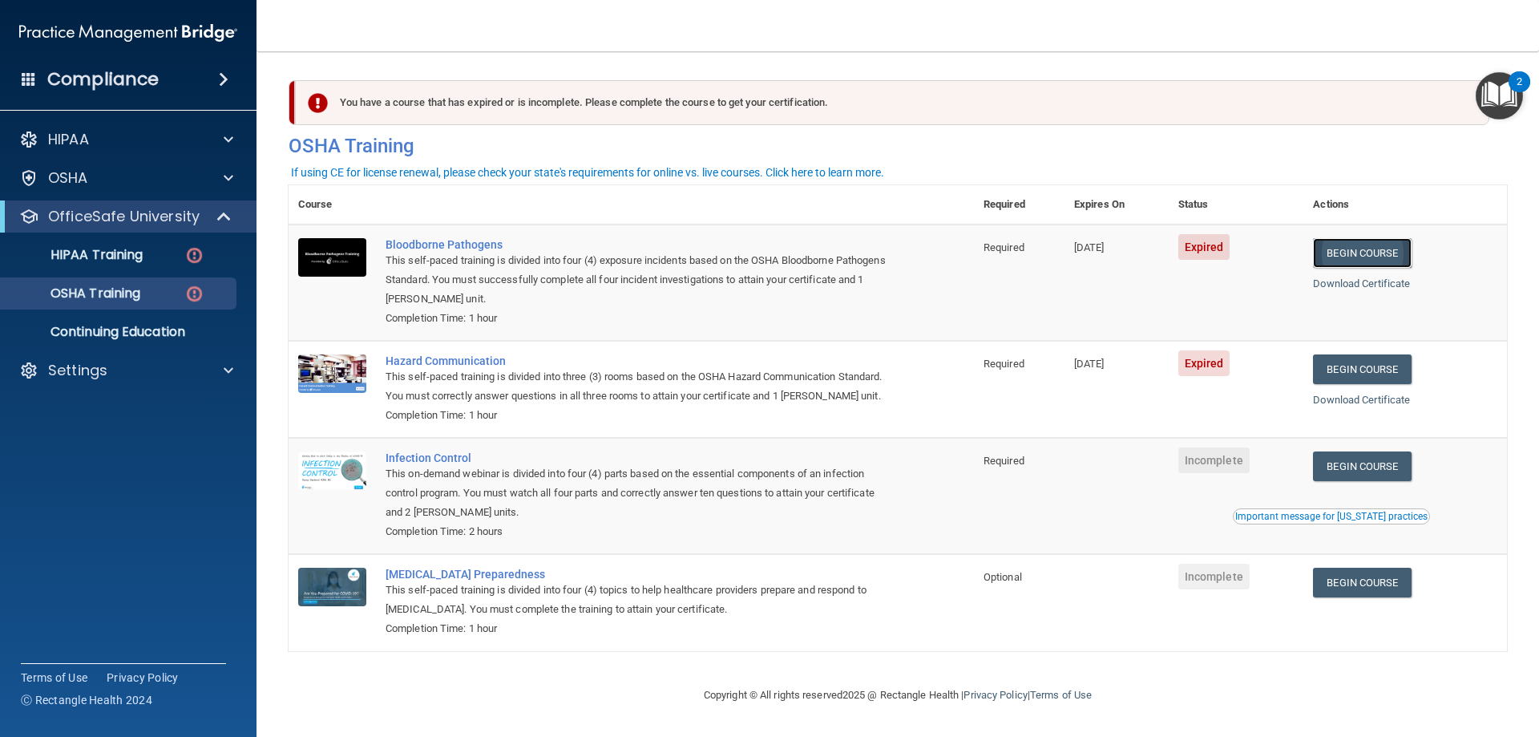
click at [1356, 263] on link "Begin Course" at bounding box center [1362, 253] width 98 height 30
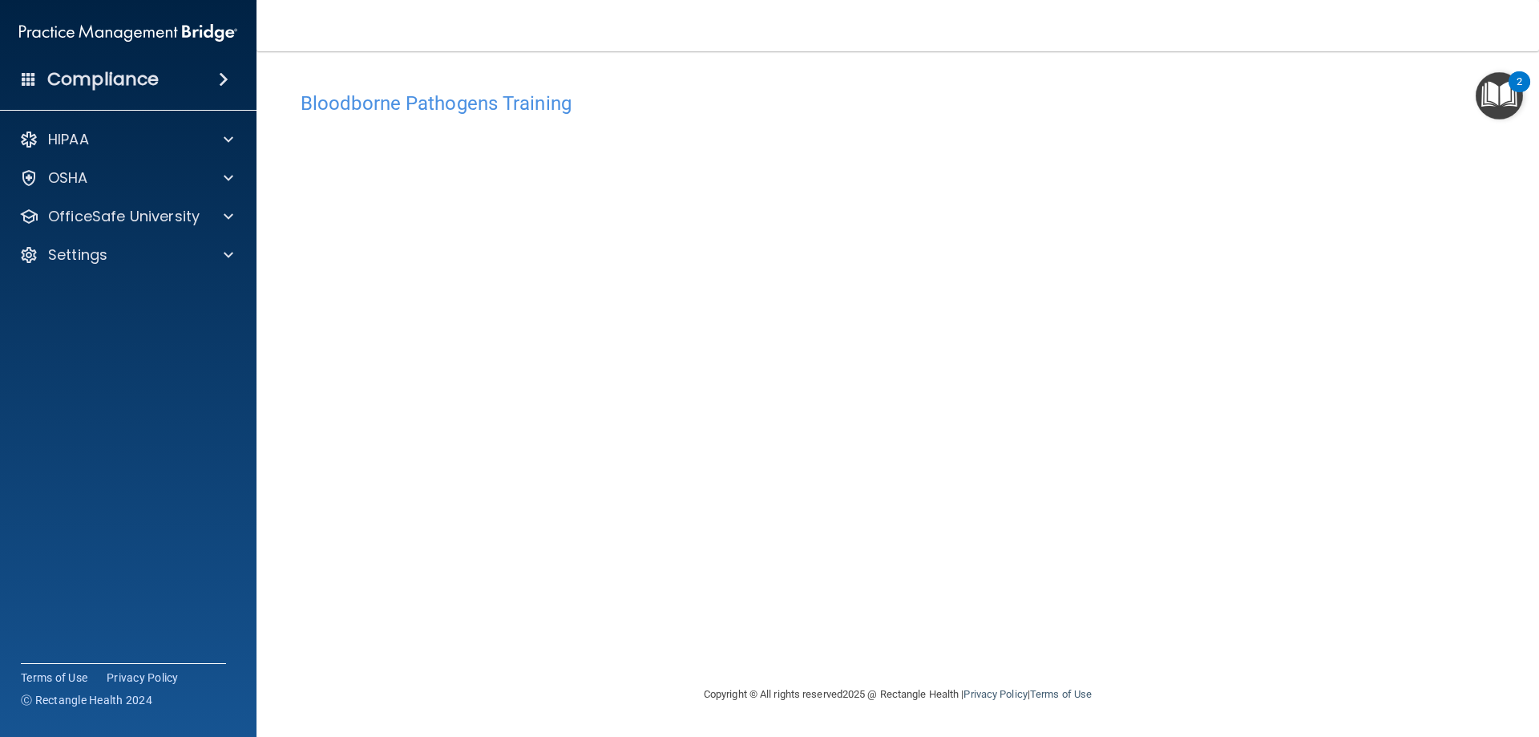
click at [1509, 92] on img "Open Resource Center, 2 new notifications" at bounding box center [1499, 95] width 47 height 47
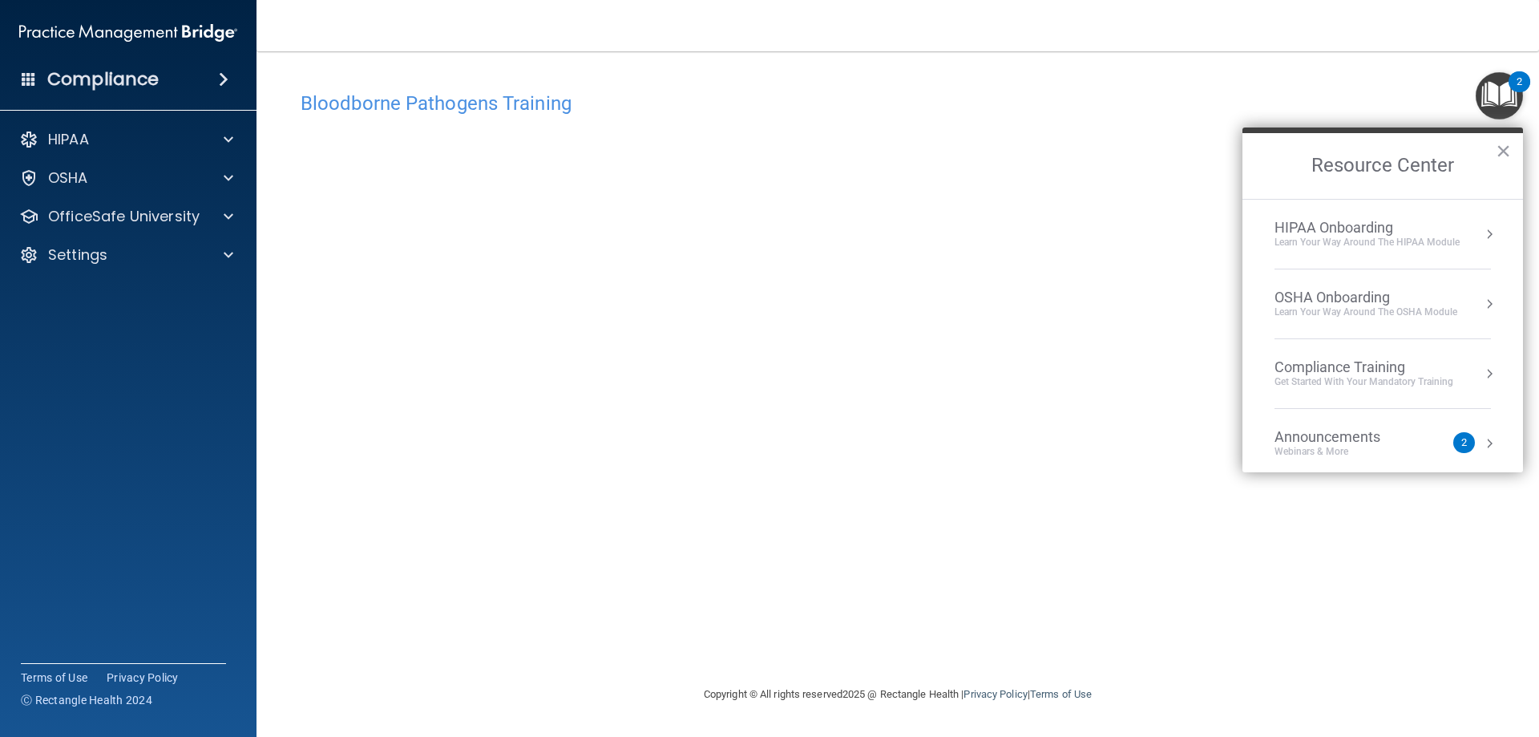
click at [1416, 89] on div "Bloodborne Pathogens Training" at bounding box center [898, 102] width 1219 height 39
click at [974, 103] on h4 "Bloodborne Pathogens Training" at bounding box center [898, 103] width 1194 height 21
click at [1500, 145] on button "×" at bounding box center [1503, 151] width 15 height 26
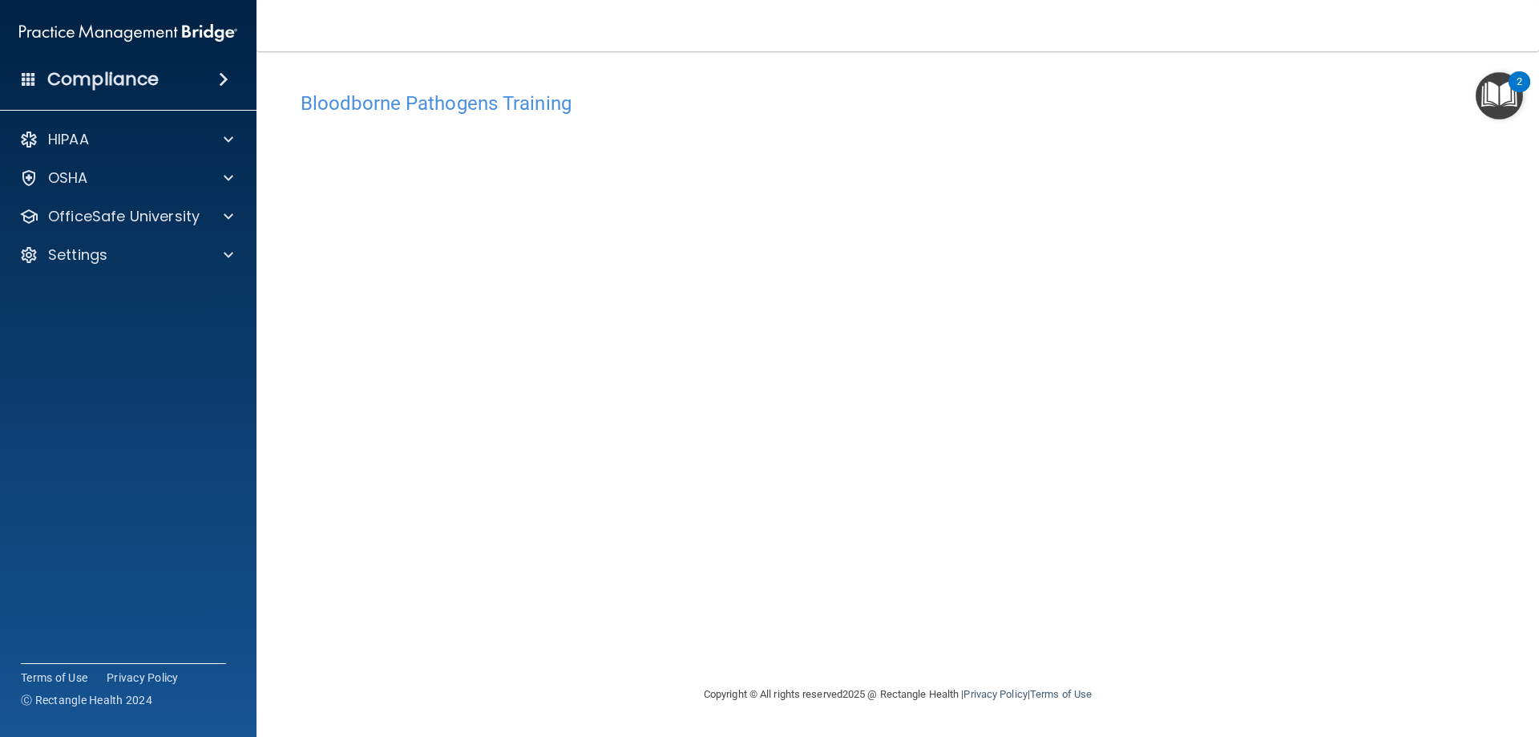
click at [1521, 82] on div "2" at bounding box center [1520, 92] width 6 height 21
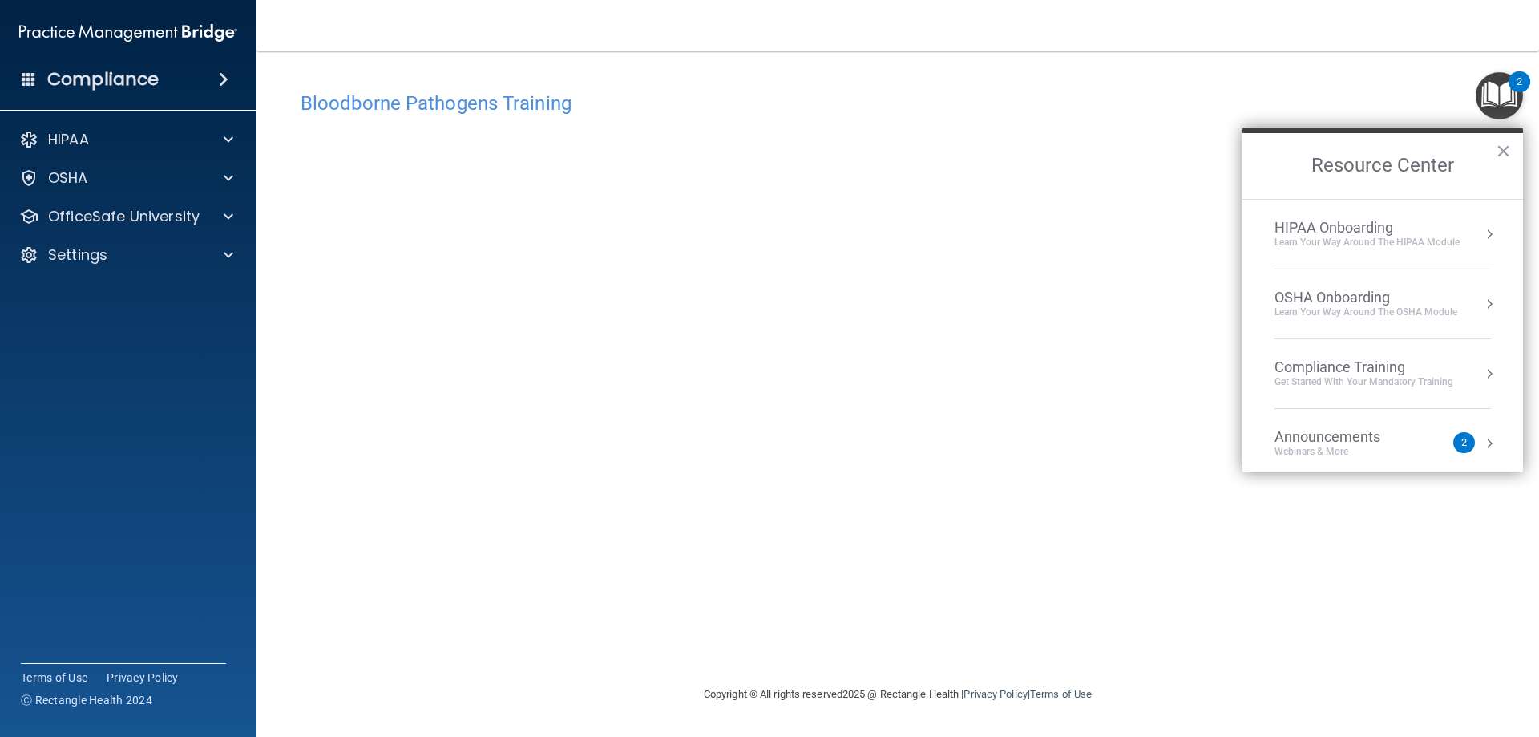
click at [1200, 102] on h4 "Bloodborne Pathogens Training" at bounding box center [898, 103] width 1194 height 21
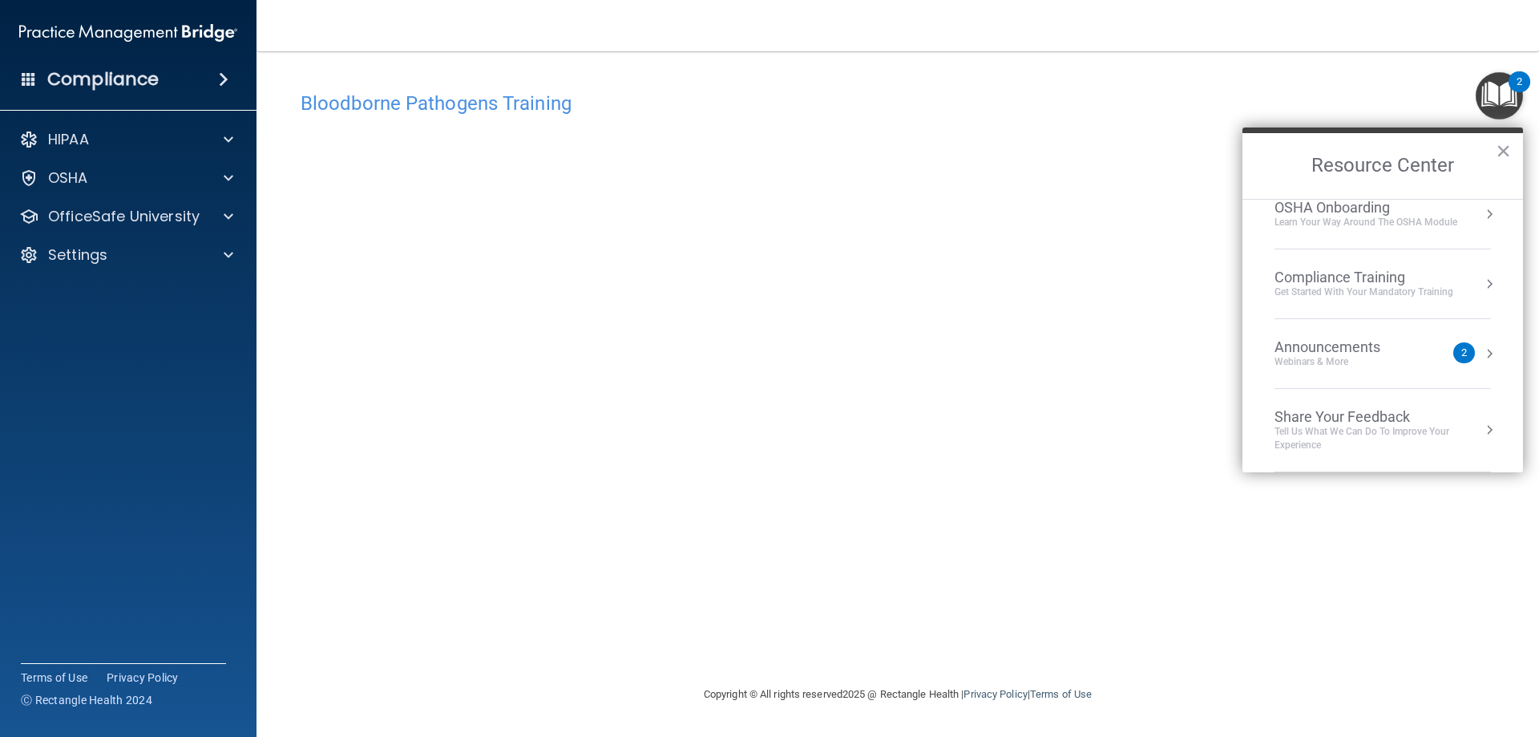
click at [1203, 624] on div "Bloodborne Pathogens Training This course doesn’t expire until 05/27/2023. Are …" at bounding box center [898, 383] width 1219 height 601
click at [1507, 149] on button "×" at bounding box center [1503, 151] width 15 height 26
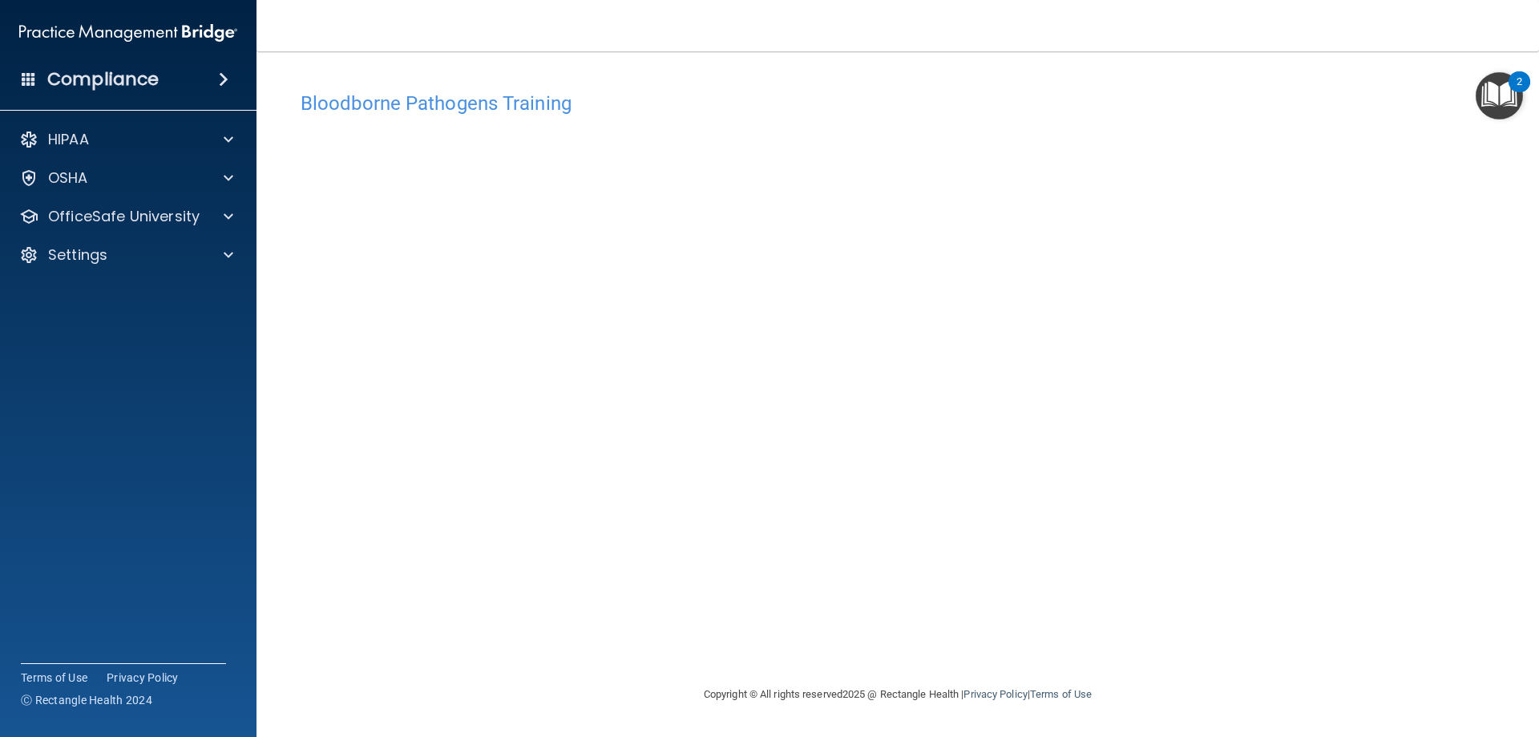
click at [1405, 653] on div "Bloodborne Pathogens Training This course doesn’t expire until 05/27/2023. Are …" at bounding box center [898, 383] width 1219 height 601
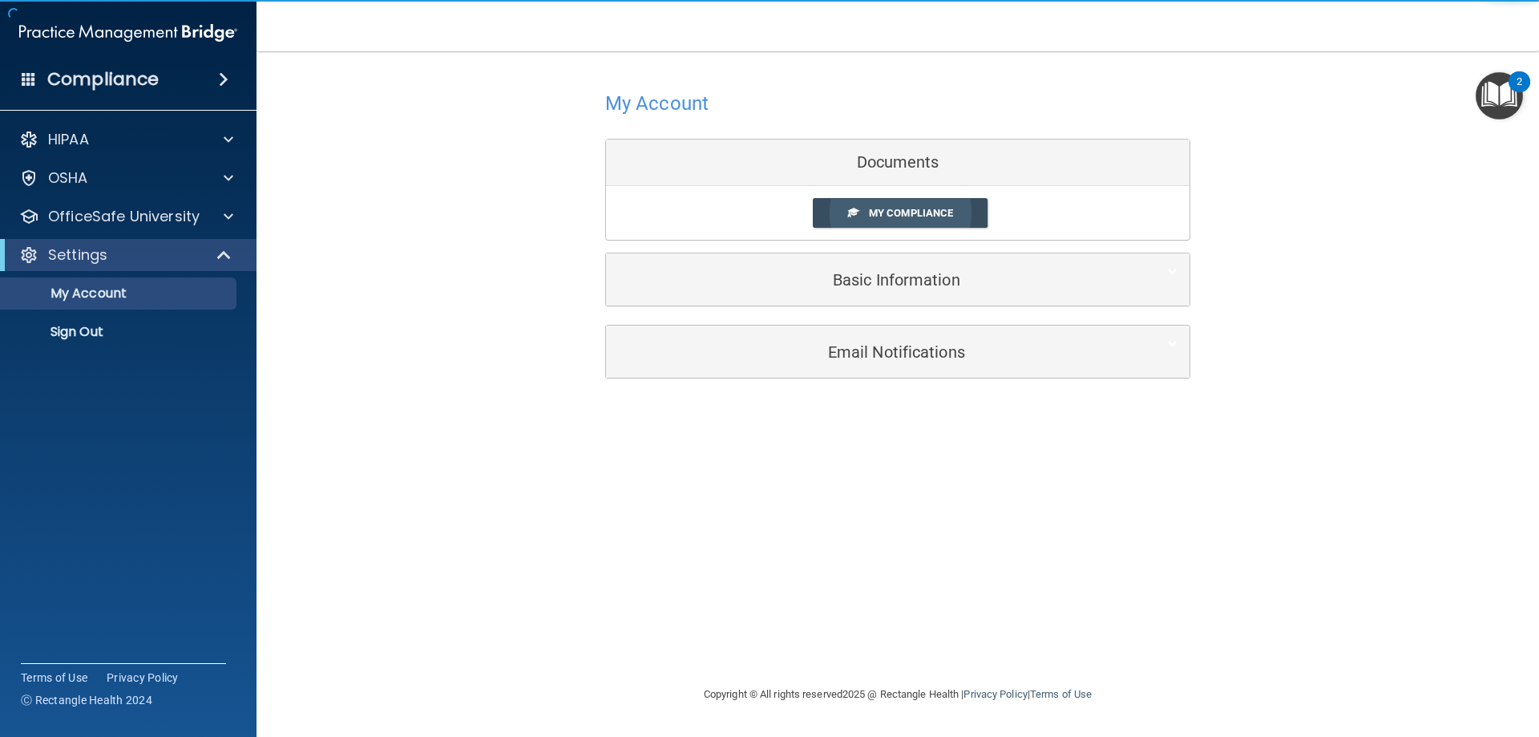
click at [887, 204] on link "My Compliance" at bounding box center [901, 213] width 176 height 30
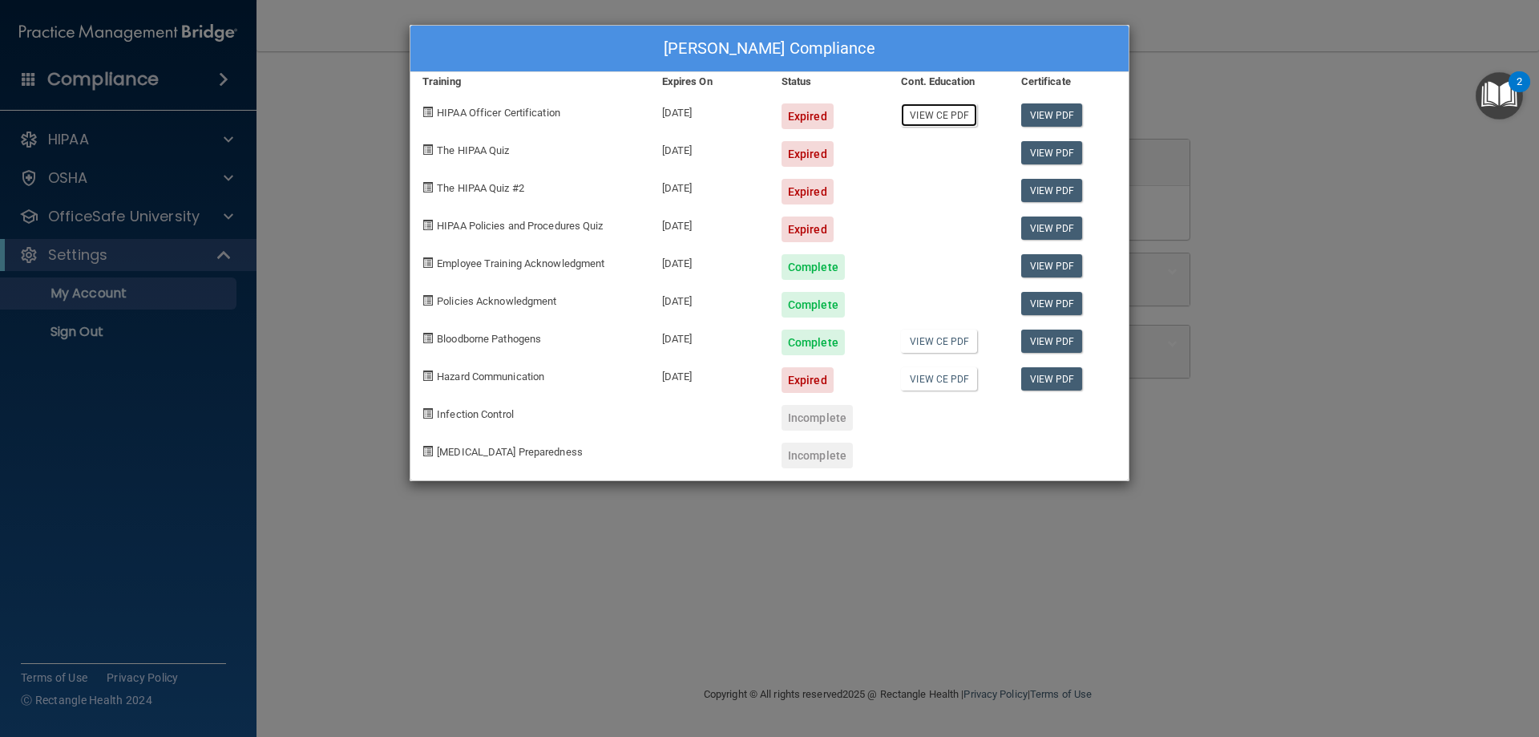
click at [944, 115] on link "View CE PDF" at bounding box center [939, 114] width 76 height 23
click at [810, 231] on div "Expired" at bounding box center [808, 229] width 52 height 26
click at [806, 378] on div "Expired" at bounding box center [808, 380] width 52 height 26
click at [809, 415] on div "Incomplete" at bounding box center [817, 418] width 71 height 26
click at [800, 454] on div "Incomplete" at bounding box center [817, 456] width 71 height 26
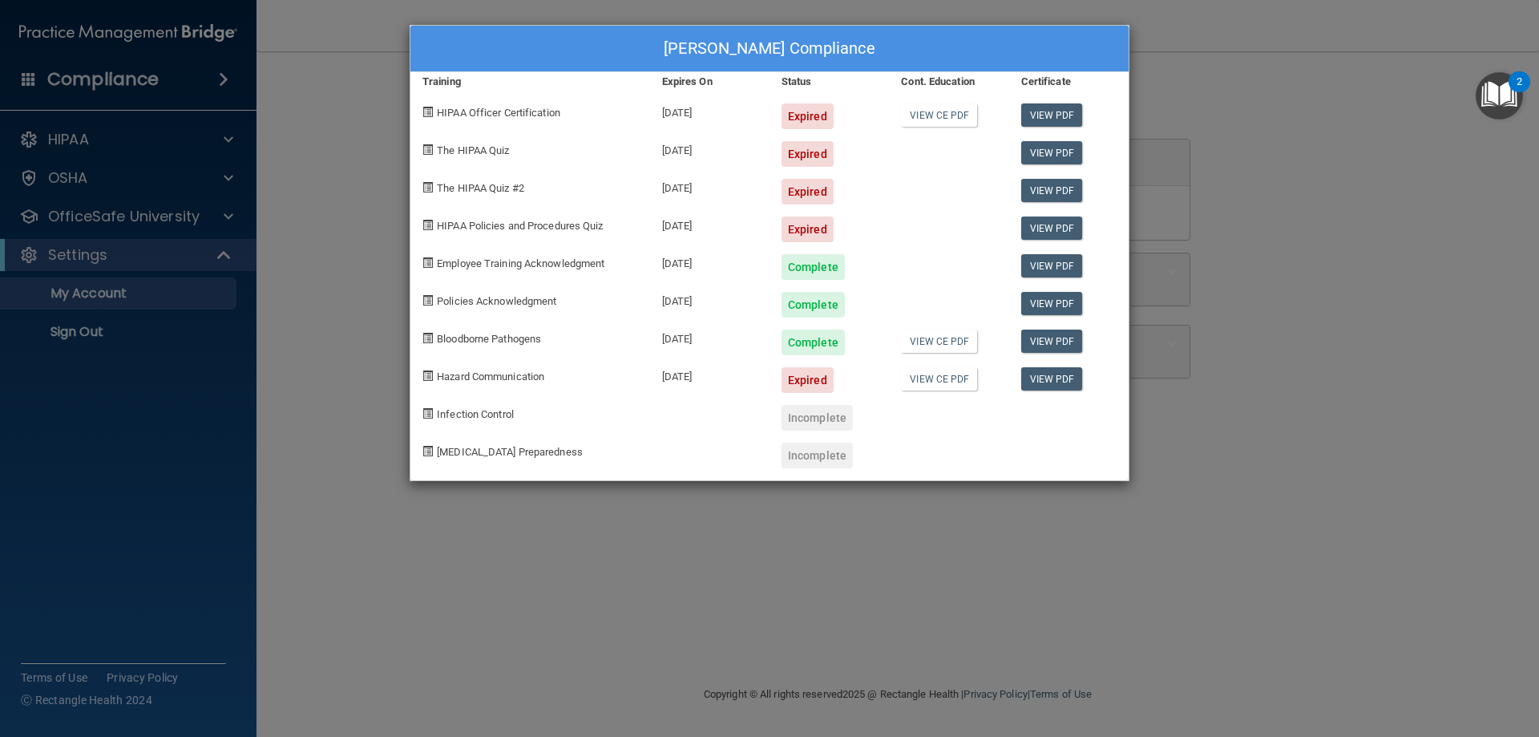
click at [337, 60] on div "Lilia Williams's Compliance Training Expires On Status Cont. Education Certific…" at bounding box center [769, 368] width 1539 height 737
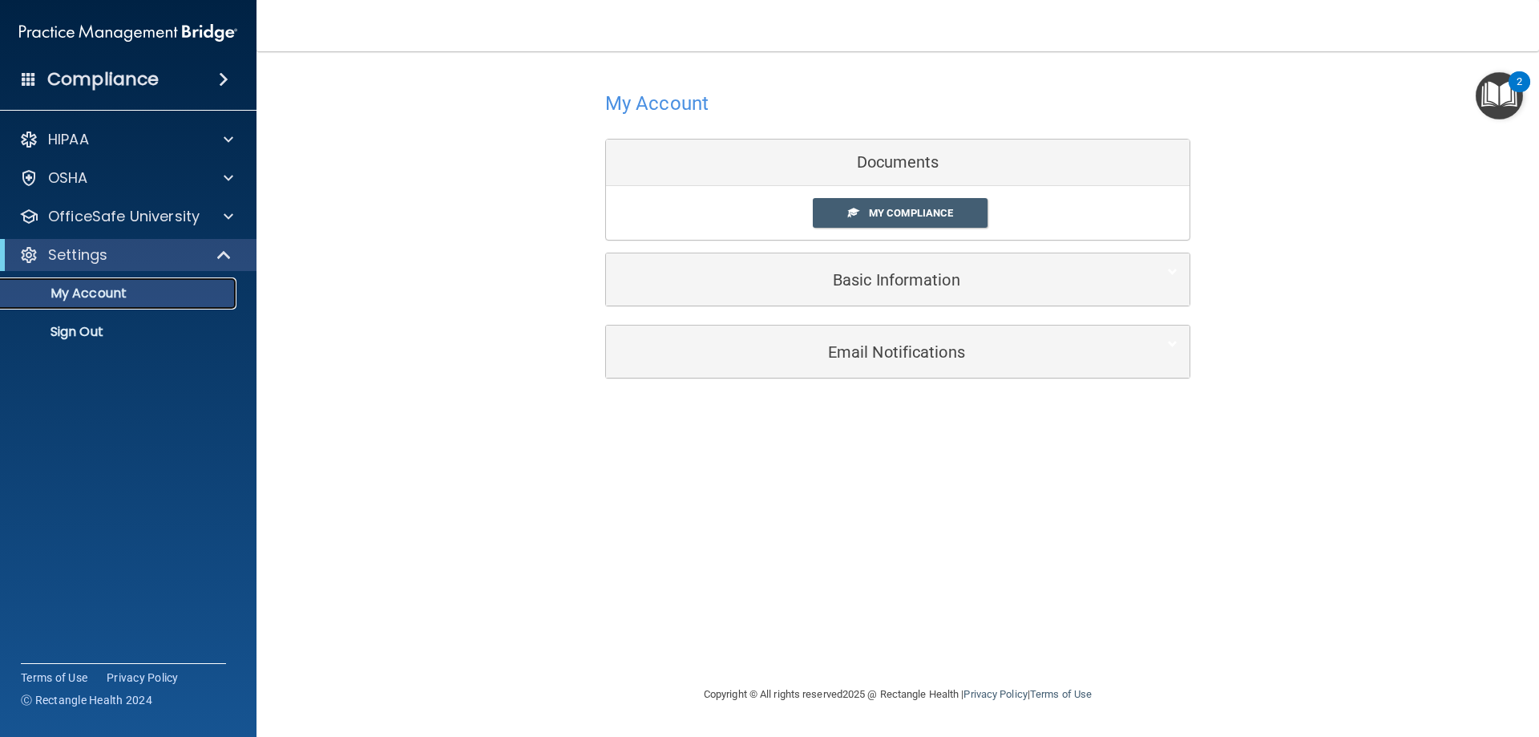
click at [164, 290] on p "My Account" at bounding box center [119, 293] width 219 height 16
click at [190, 131] on div "HIPAA" at bounding box center [106, 139] width 199 height 19
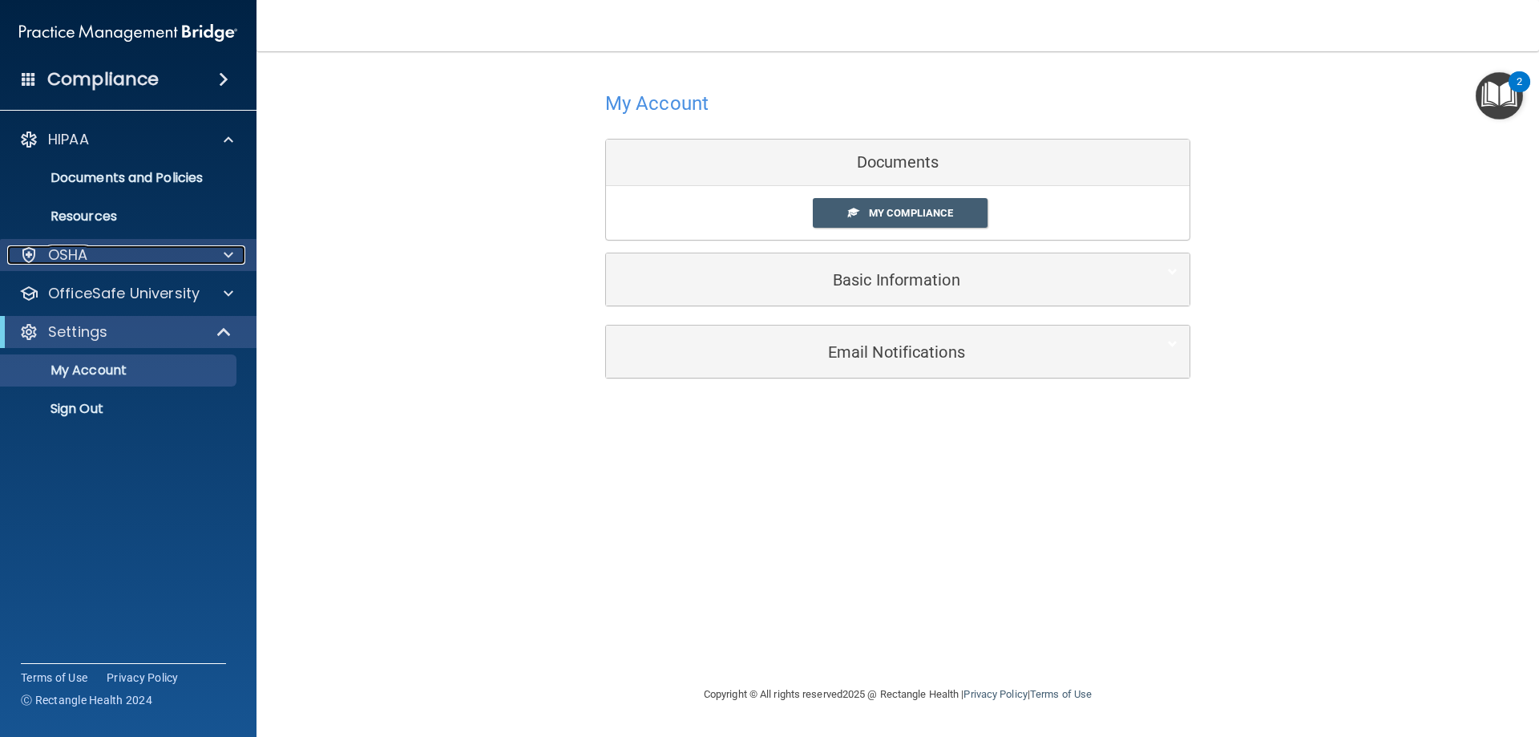
click at [155, 253] on div "OSHA" at bounding box center [106, 254] width 199 height 19
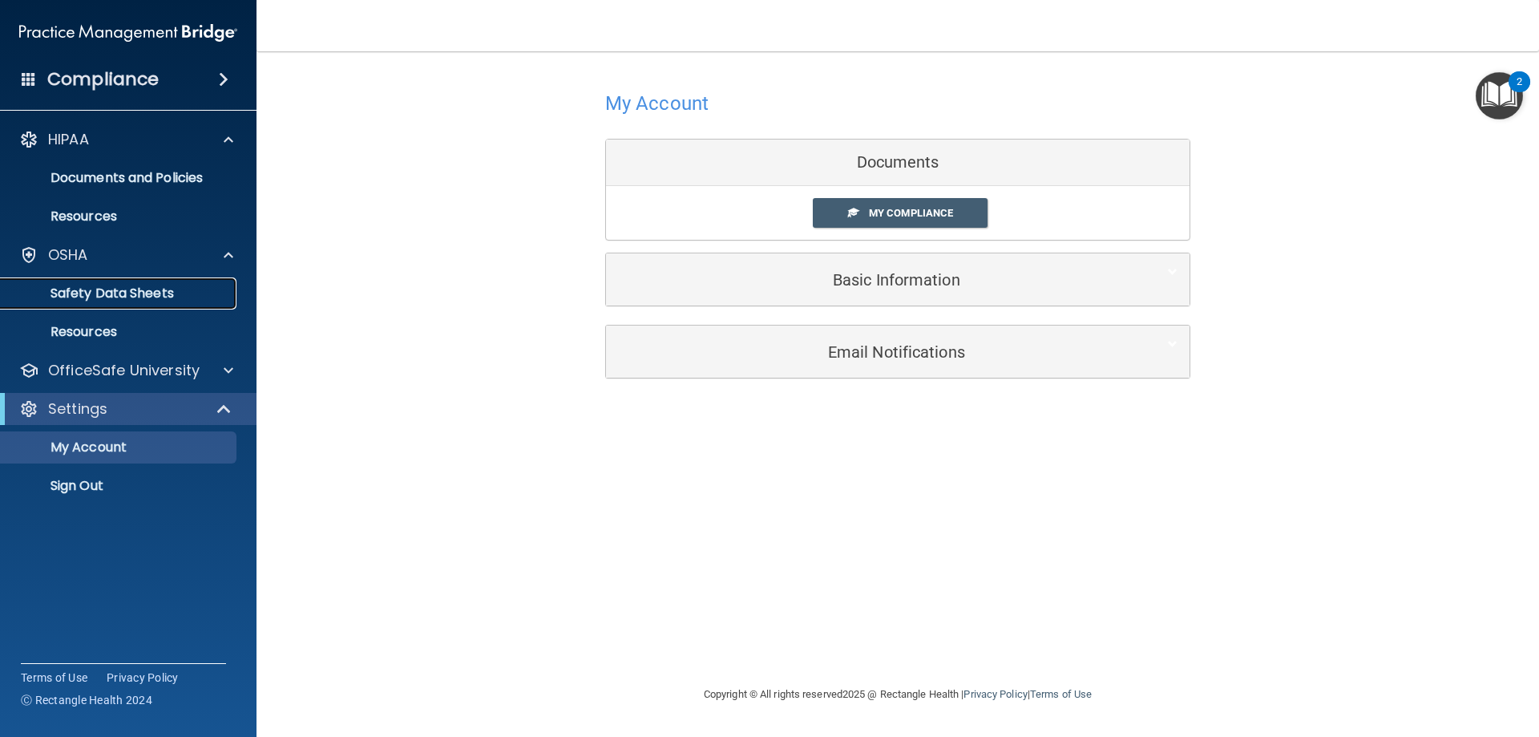
click at [146, 285] on p "Safety Data Sheets" at bounding box center [119, 293] width 219 height 16
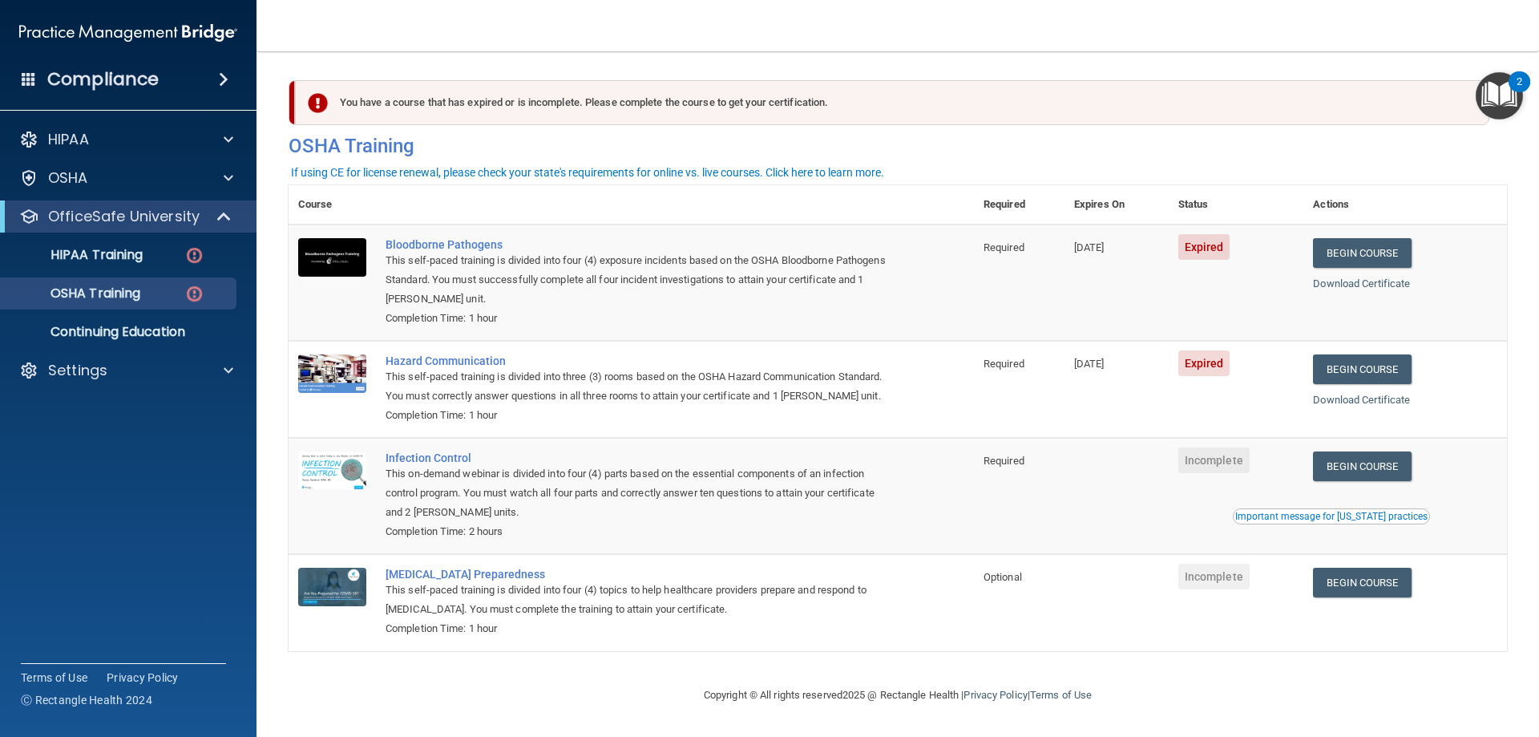
click at [1464, 208] on th "Actions" at bounding box center [1405, 204] width 204 height 39
